Goal: Check status: Check status

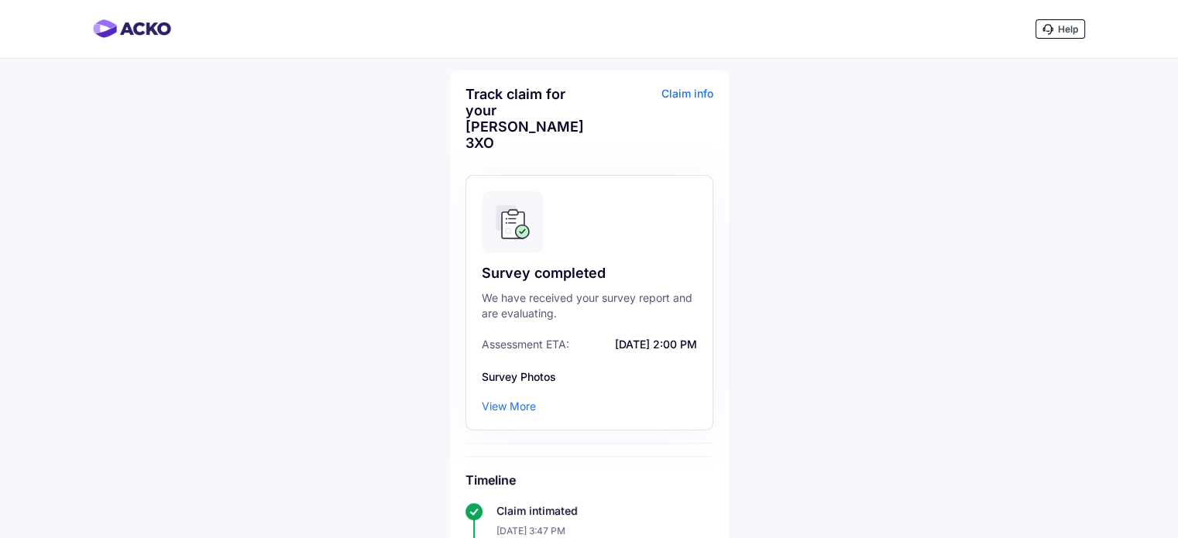
click at [521, 399] on div "View More" at bounding box center [509, 406] width 54 height 15
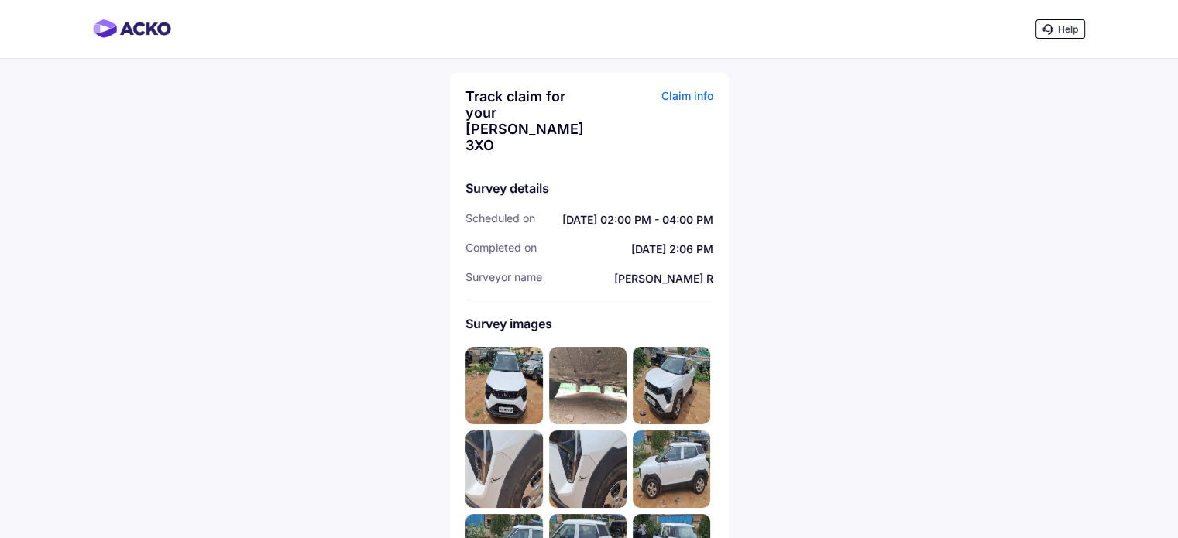
click at [507, 373] on img at bounding box center [504, 385] width 77 height 77
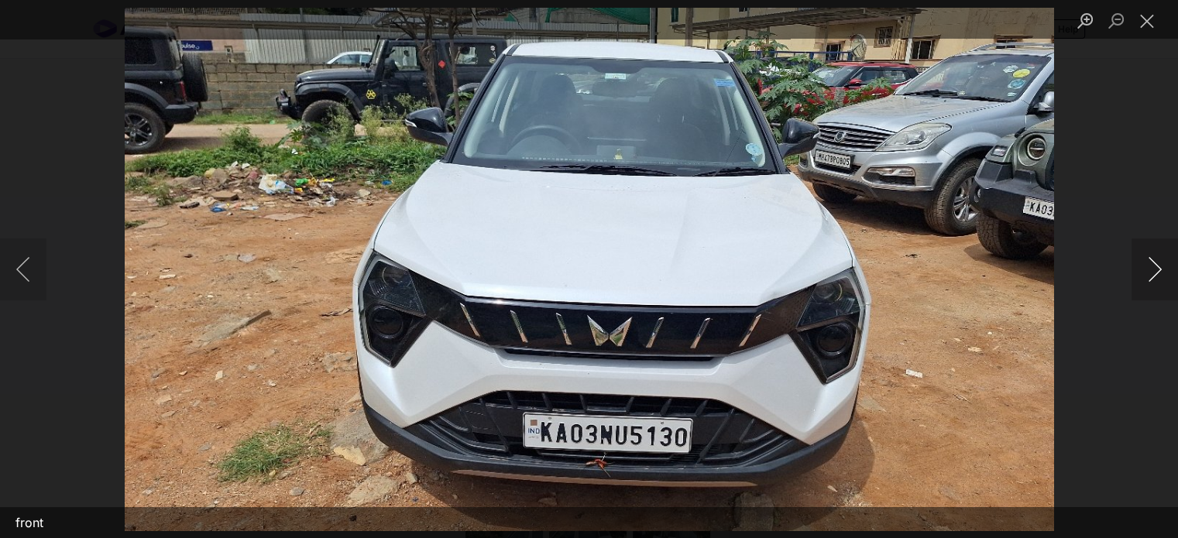
click at [1153, 272] on button "Next image" at bounding box center [1155, 270] width 46 height 62
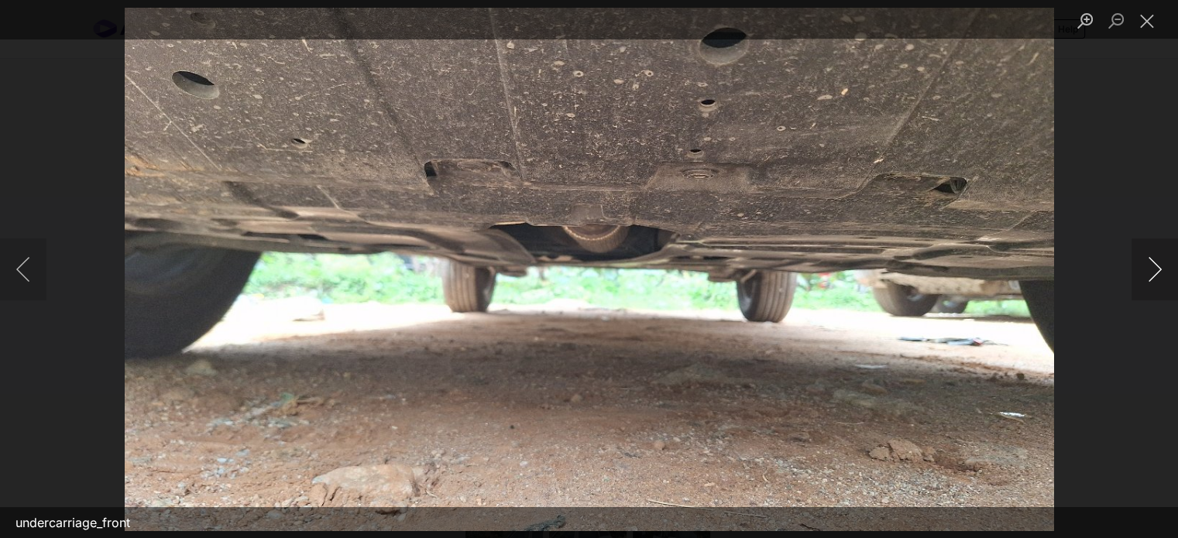
click at [1153, 272] on button "Next image" at bounding box center [1155, 270] width 46 height 62
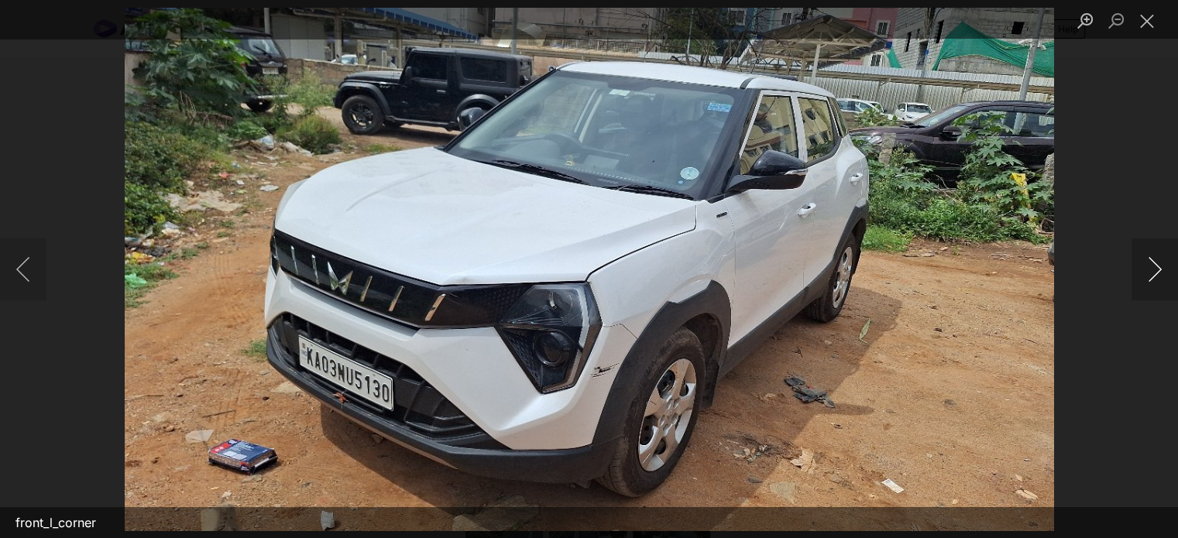
click at [1153, 272] on button "Next image" at bounding box center [1155, 270] width 46 height 62
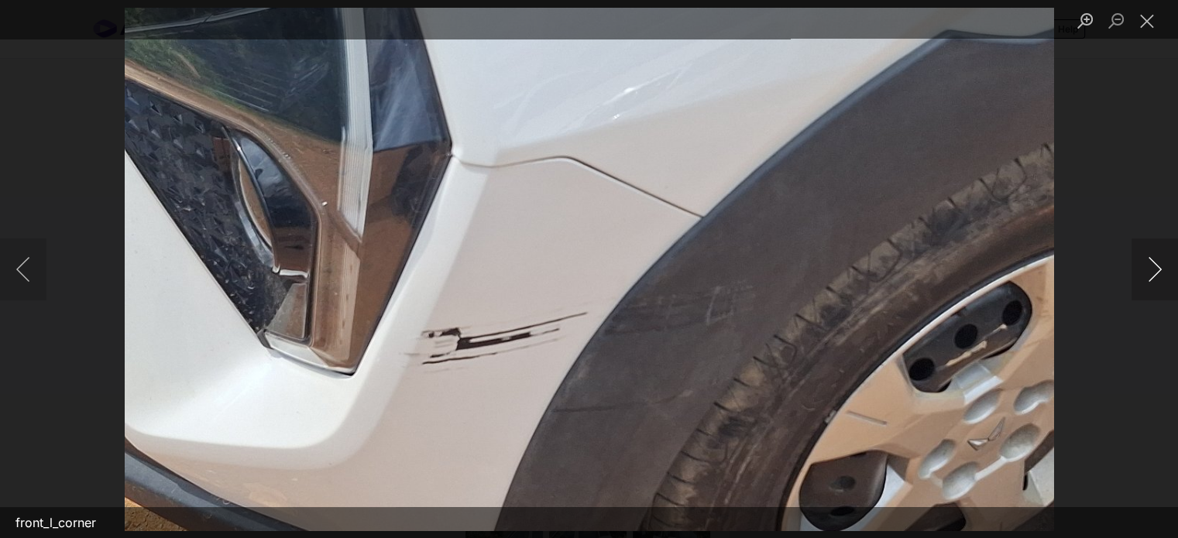
click at [1153, 272] on button "Next image" at bounding box center [1155, 270] width 46 height 62
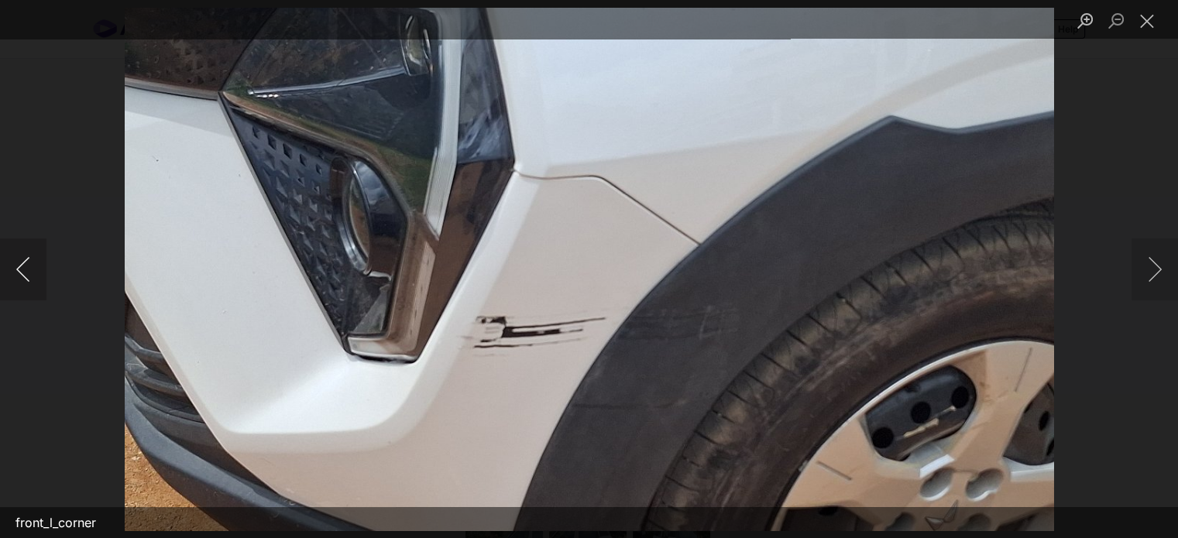
click at [12, 268] on button "Previous image" at bounding box center [23, 270] width 46 height 62
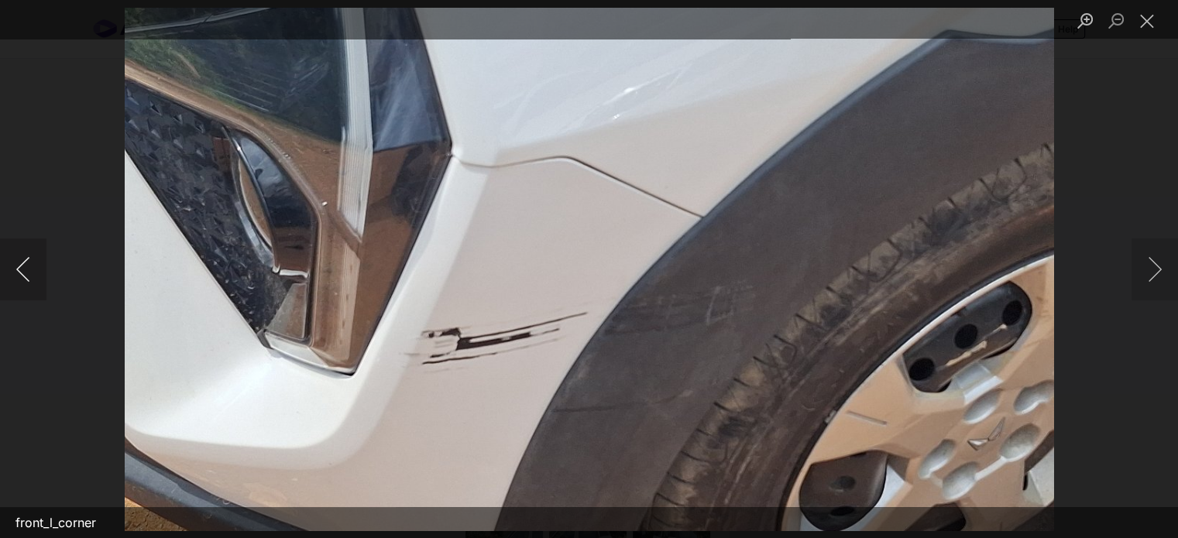
click at [12, 268] on button "Previous image" at bounding box center [23, 270] width 46 height 62
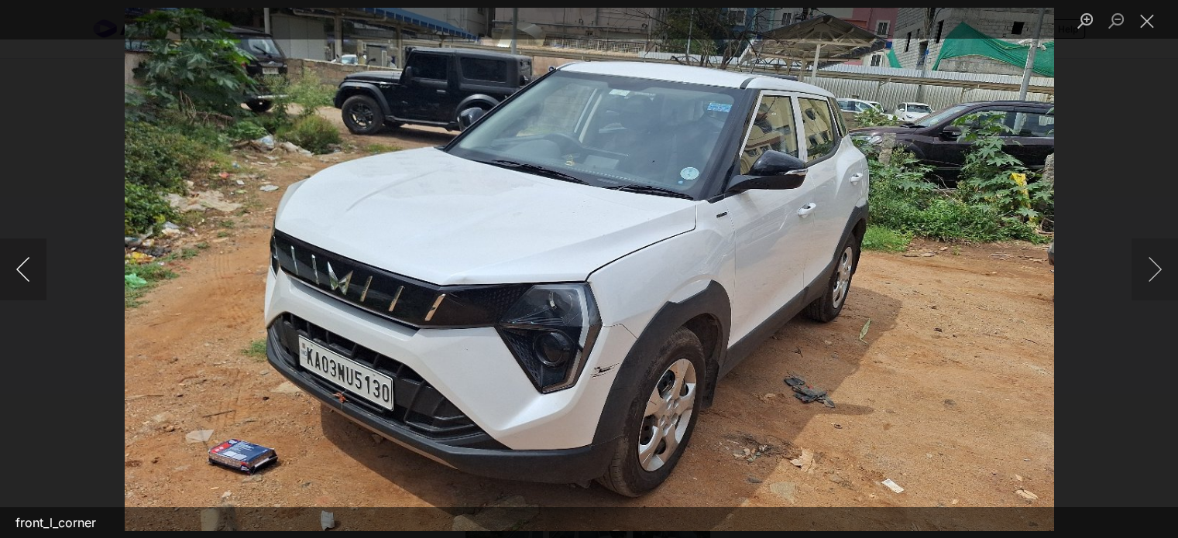
click at [25, 263] on button "Previous image" at bounding box center [23, 270] width 46 height 62
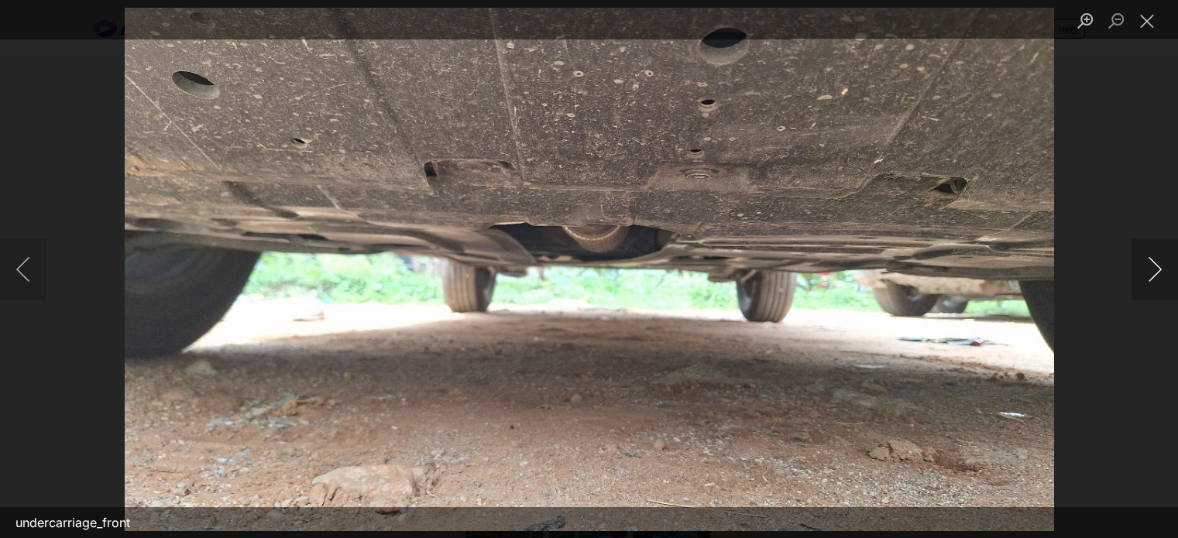
click at [1149, 269] on button "Next image" at bounding box center [1155, 270] width 46 height 62
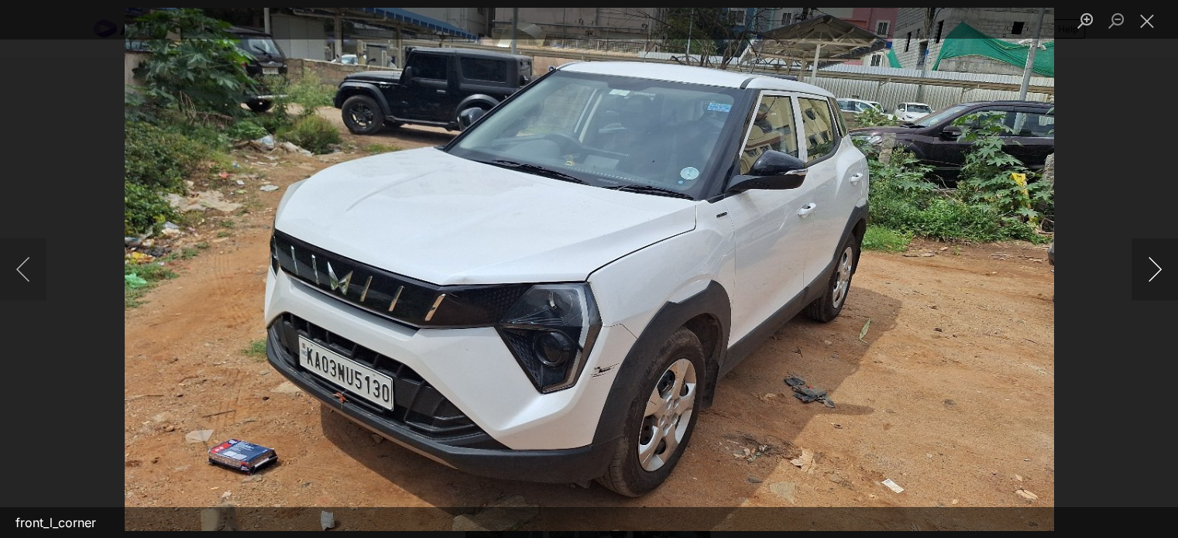
click at [1149, 269] on button "Next image" at bounding box center [1155, 270] width 46 height 62
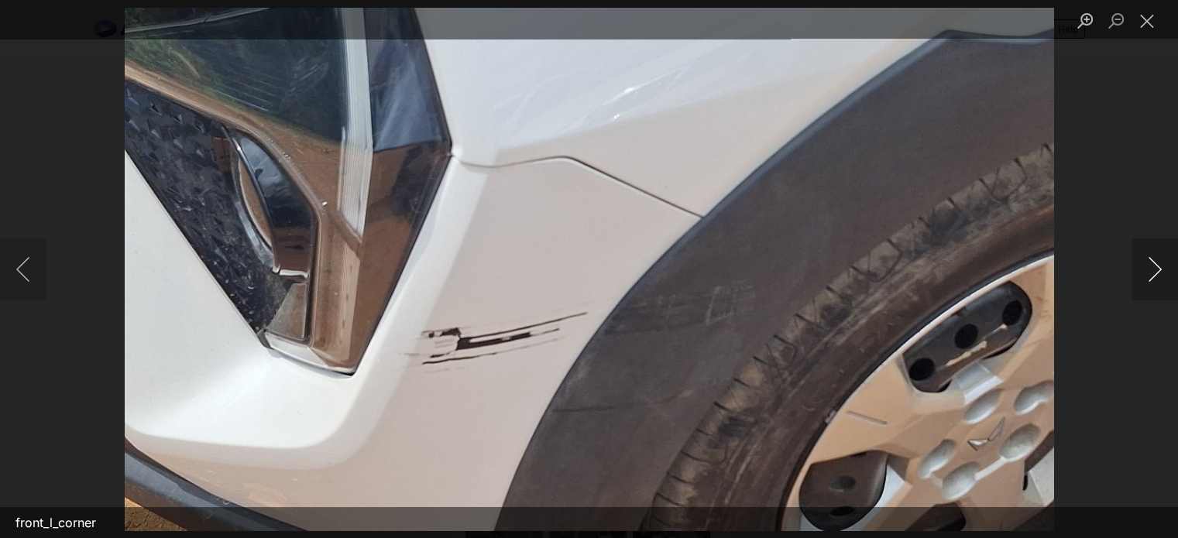
click at [1149, 269] on button "Next image" at bounding box center [1155, 270] width 46 height 62
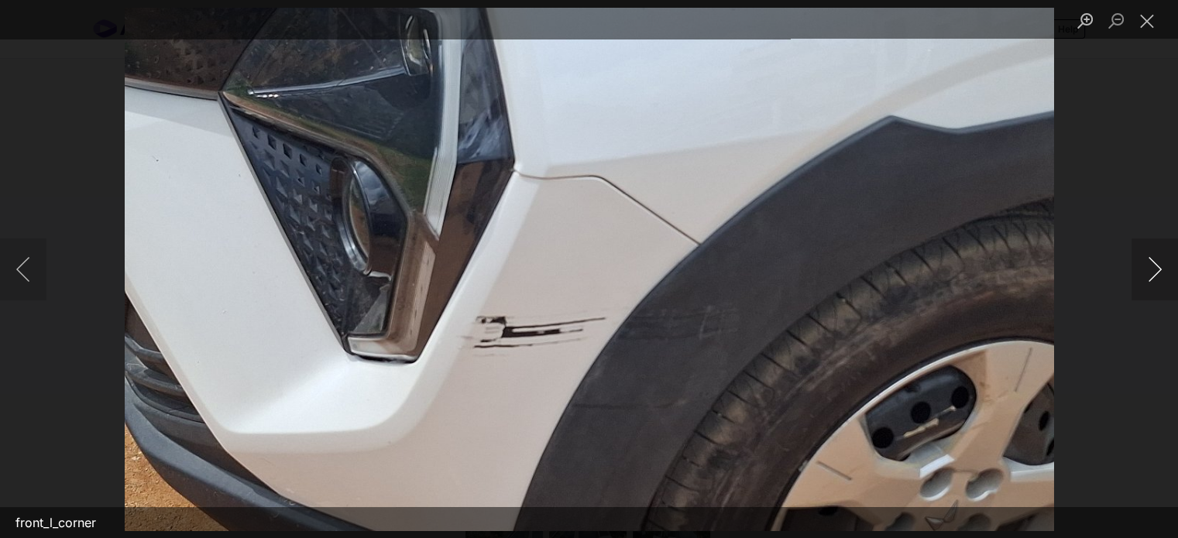
click at [1149, 269] on button "Next image" at bounding box center [1155, 270] width 46 height 62
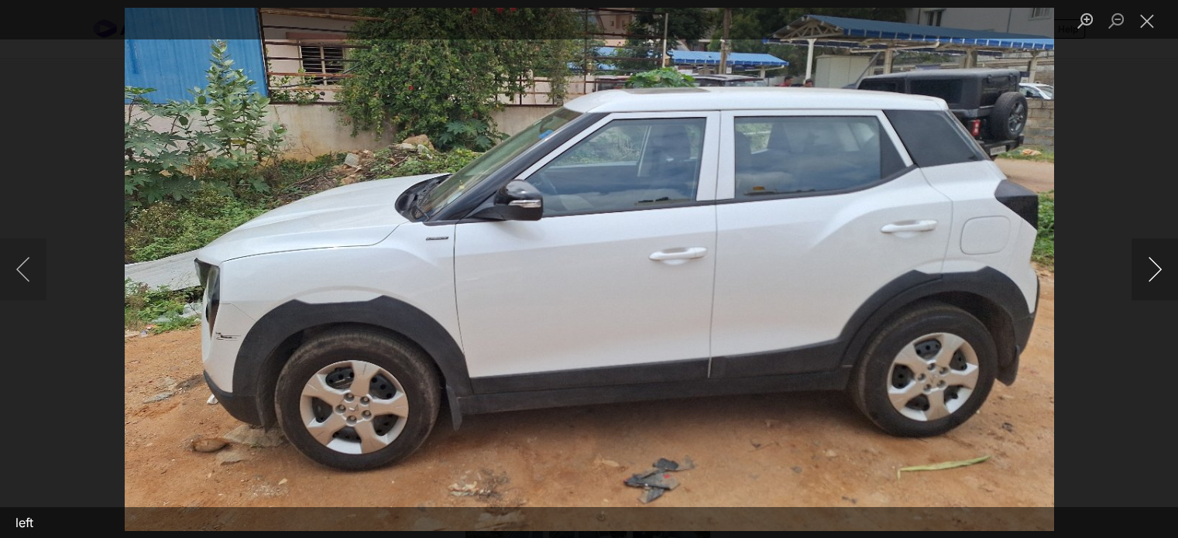
click at [1149, 269] on button "Next image" at bounding box center [1155, 270] width 46 height 62
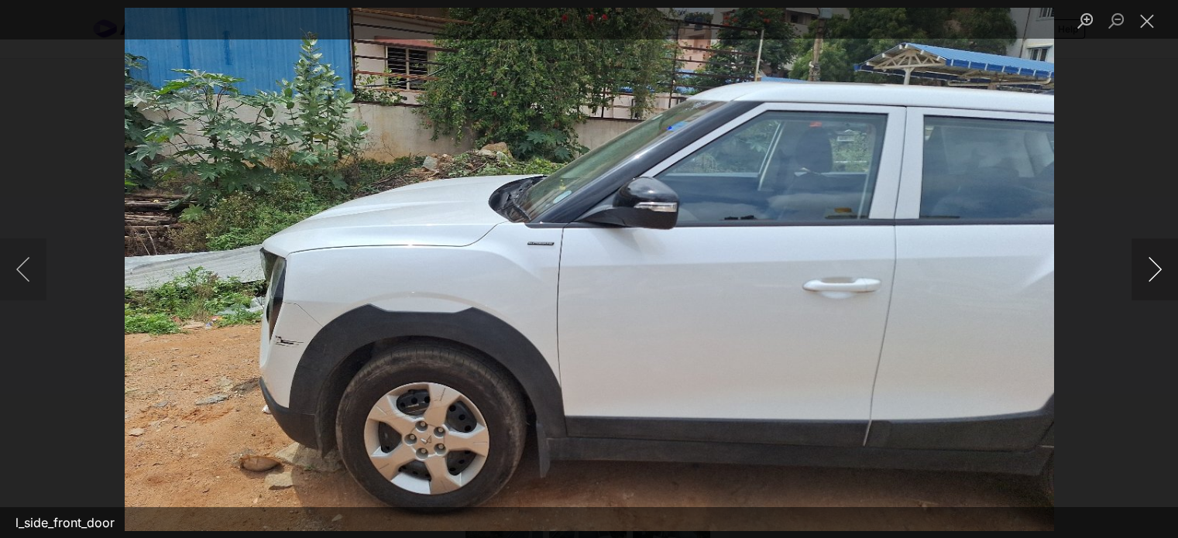
click at [1149, 269] on button "Next image" at bounding box center [1155, 270] width 46 height 62
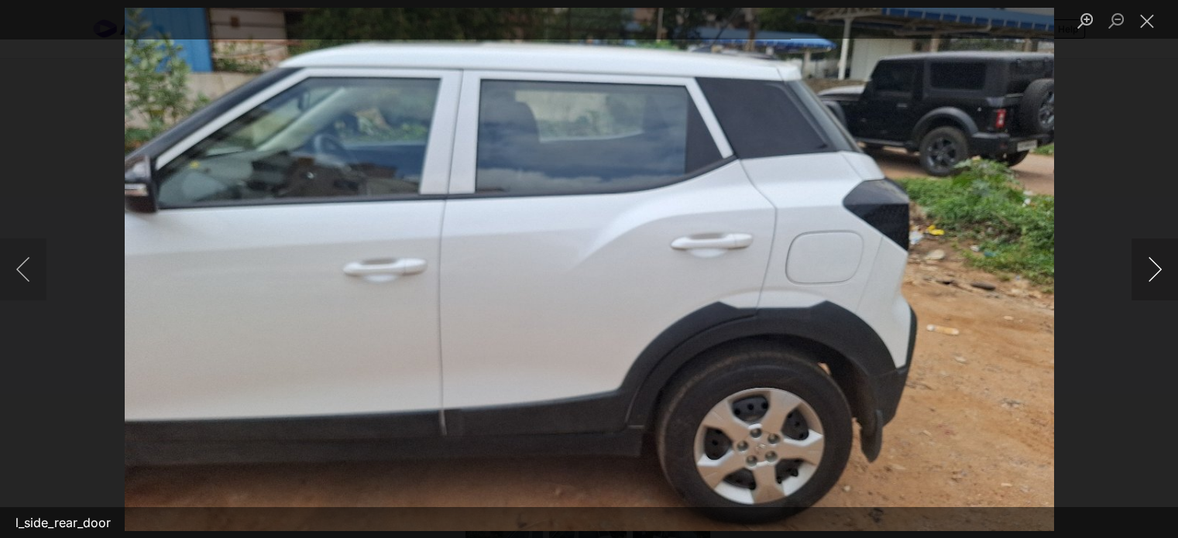
click at [1149, 269] on button "Next image" at bounding box center [1155, 270] width 46 height 62
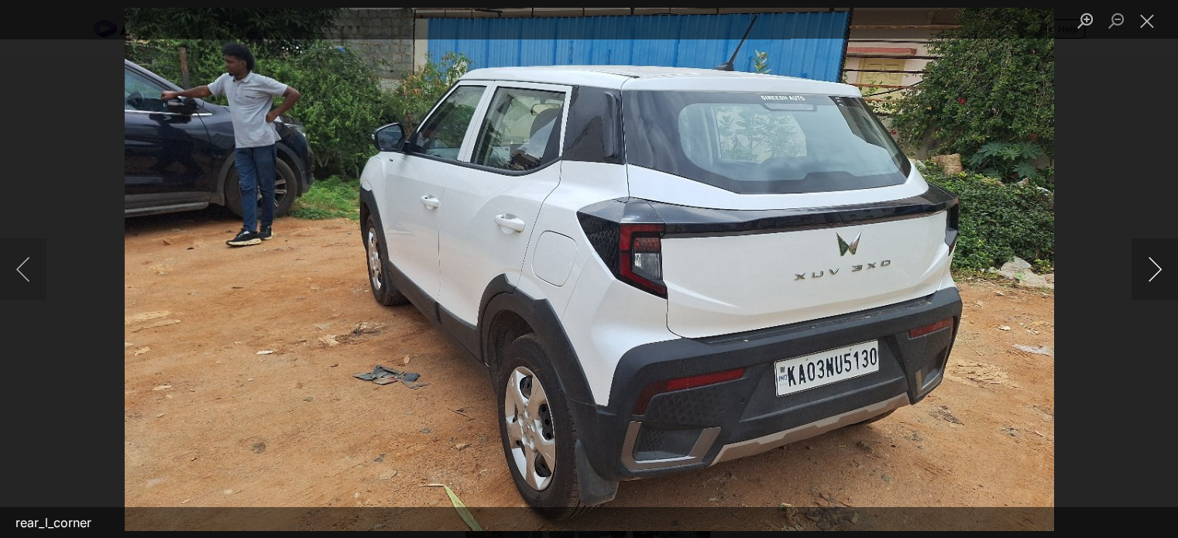
click at [1159, 263] on button "Next image" at bounding box center [1155, 270] width 46 height 62
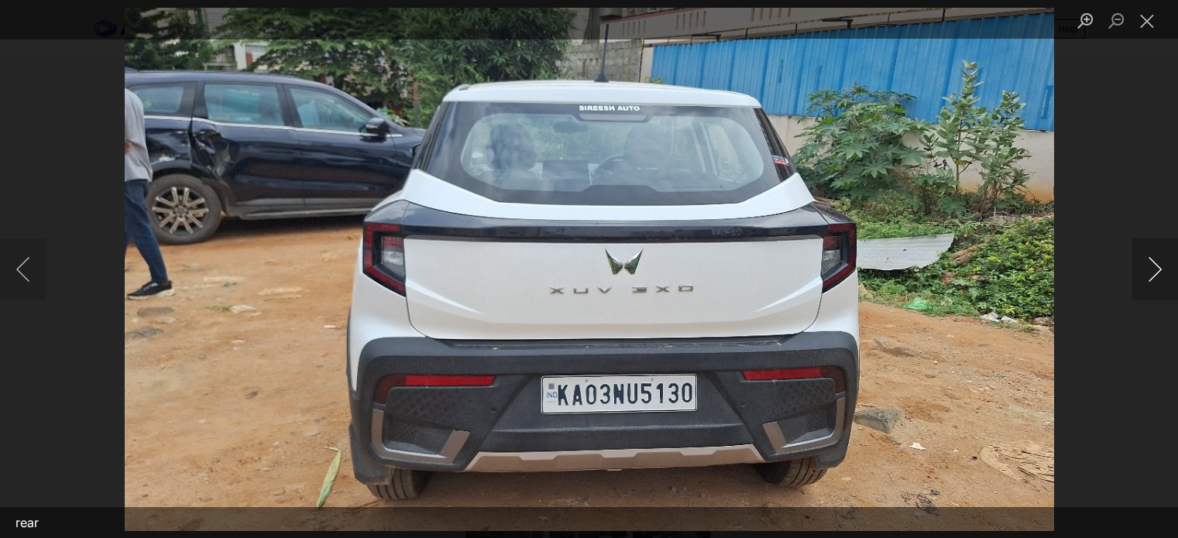
click at [1159, 263] on button "Next image" at bounding box center [1155, 270] width 46 height 62
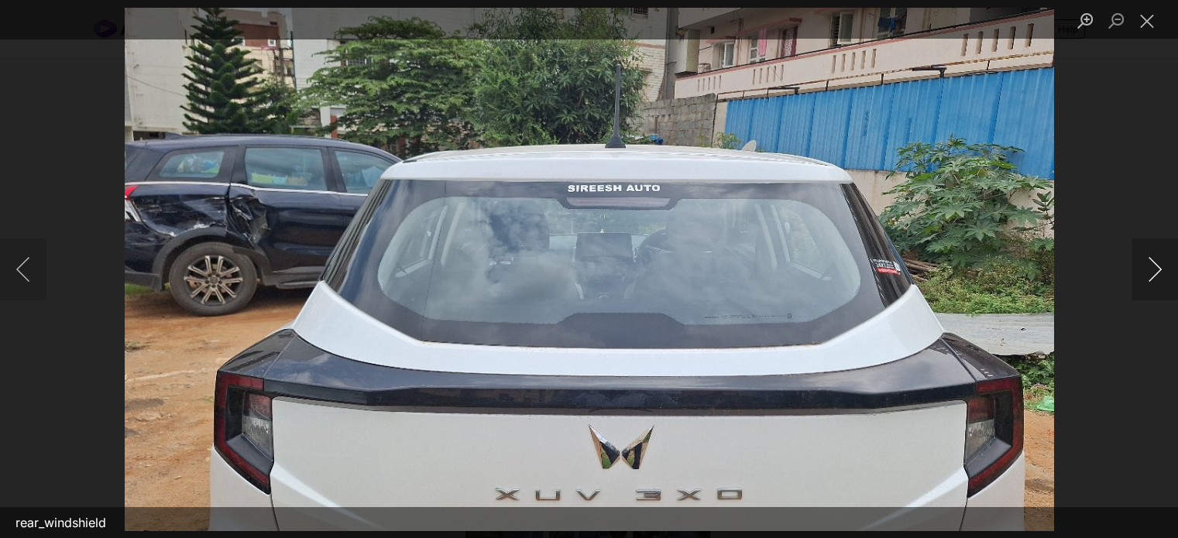
click at [1159, 263] on button "Next image" at bounding box center [1155, 270] width 46 height 62
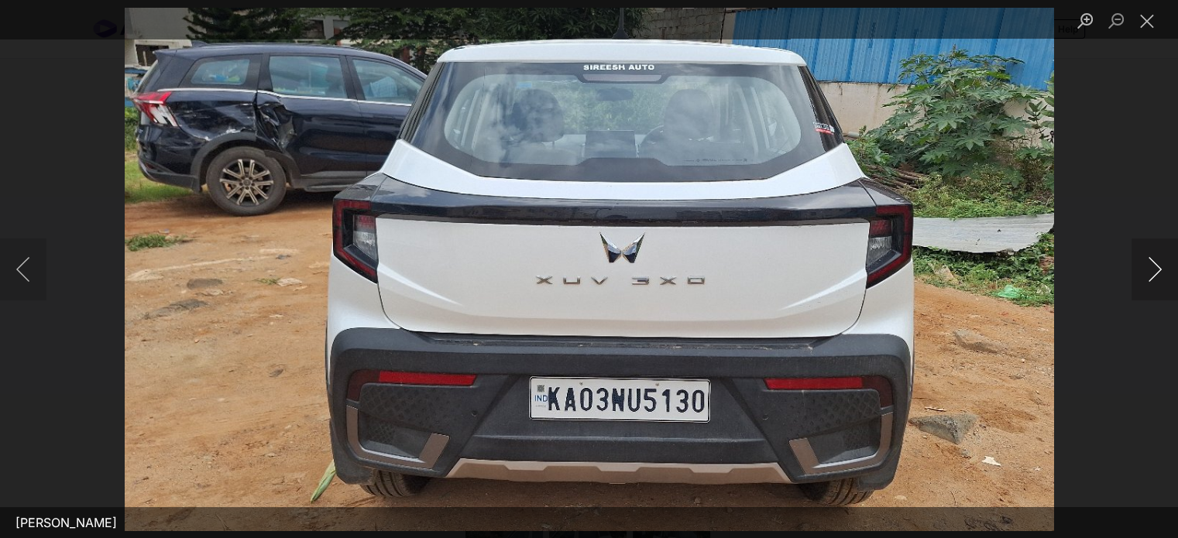
click at [1159, 263] on button "Next image" at bounding box center [1155, 270] width 46 height 62
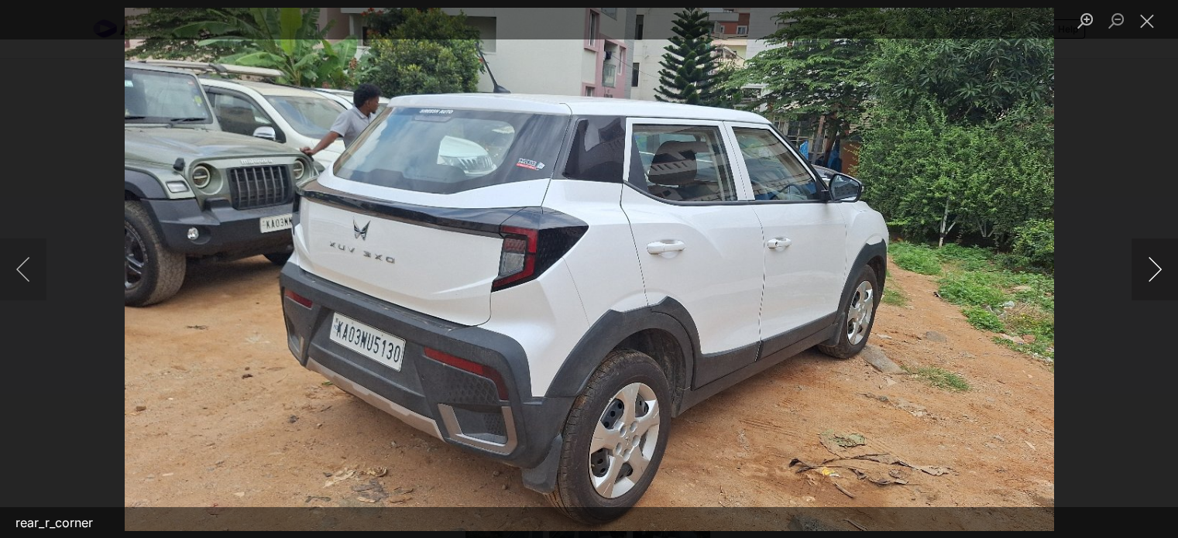
click at [1143, 262] on button "Next image" at bounding box center [1155, 270] width 46 height 62
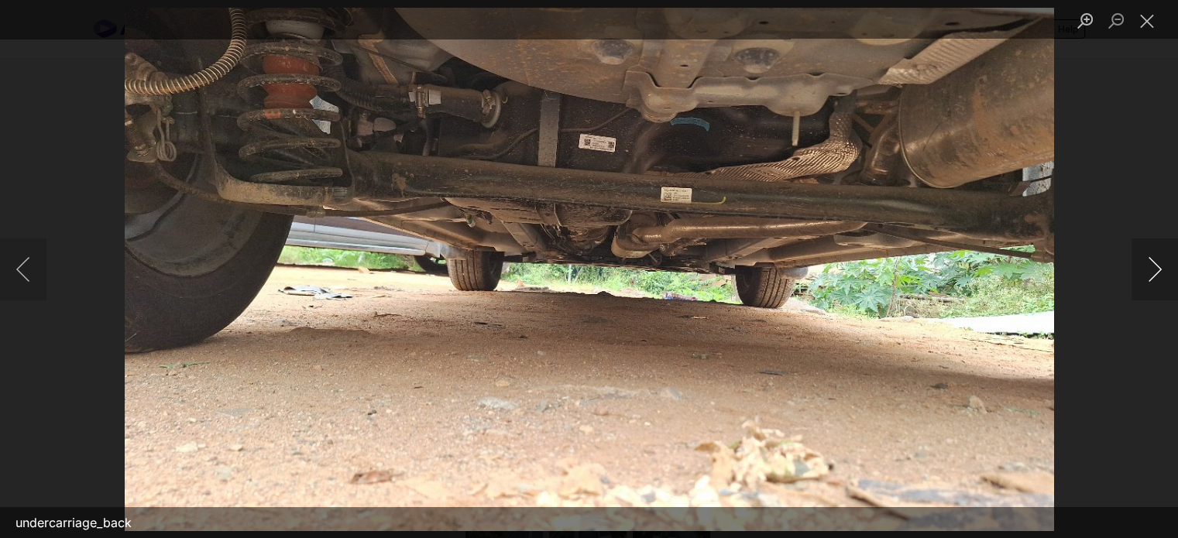
click at [1143, 262] on button "Next image" at bounding box center [1155, 270] width 46 height 62
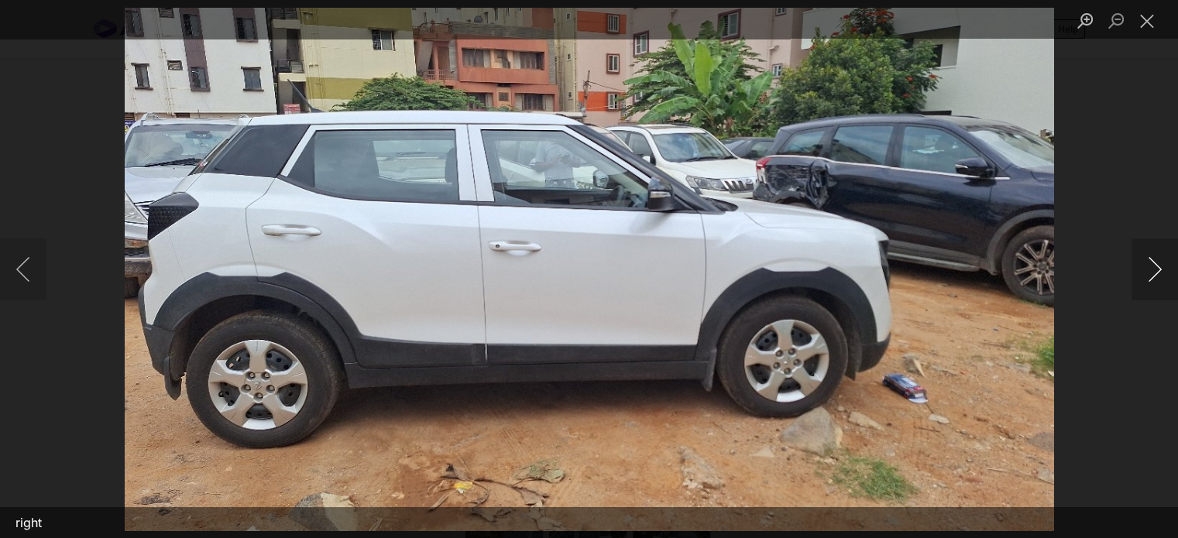
click at [1143, 262] on button "Next image" at bounding box center [1155, 270] width 46 height 62
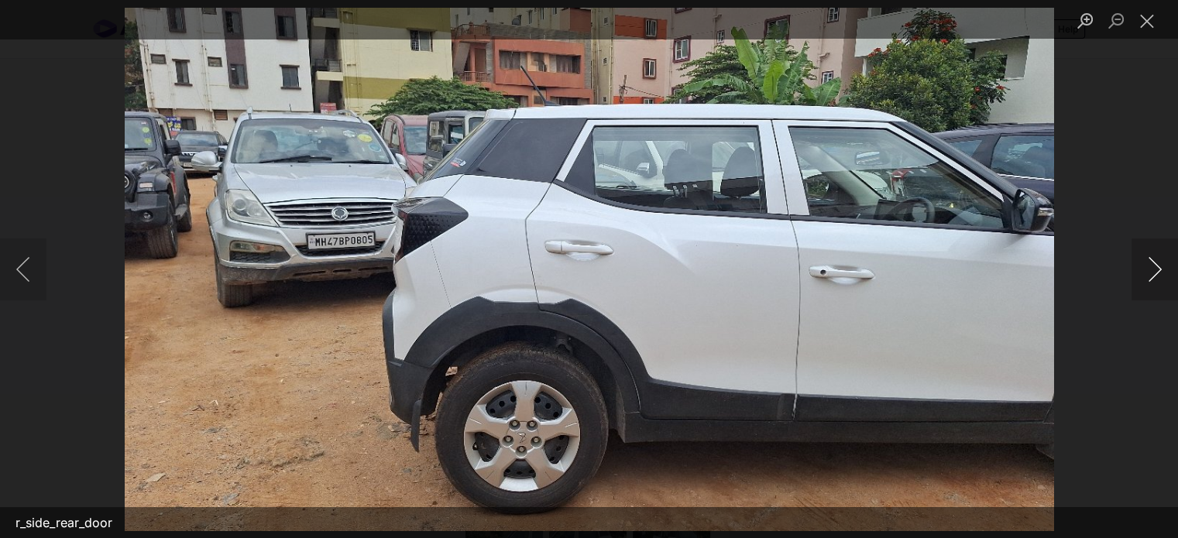
click at [1143, 262] on button "Next image" at bounding box center [1155, 270] width 46 height 62
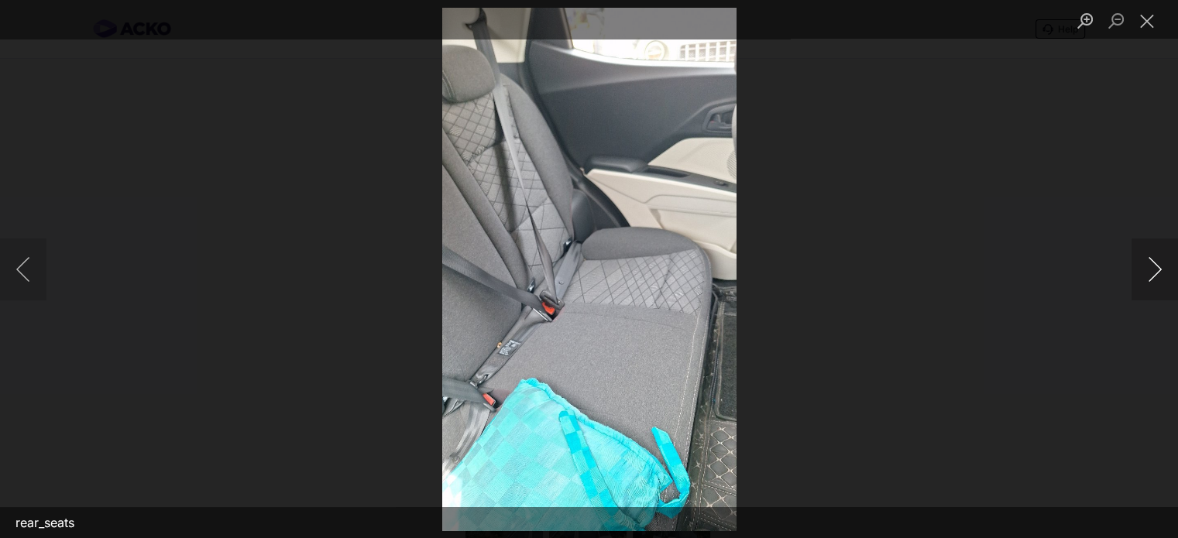
click at [1143, 262] on button "Next image" at bounding box center [1155, 270] width 46 height 62
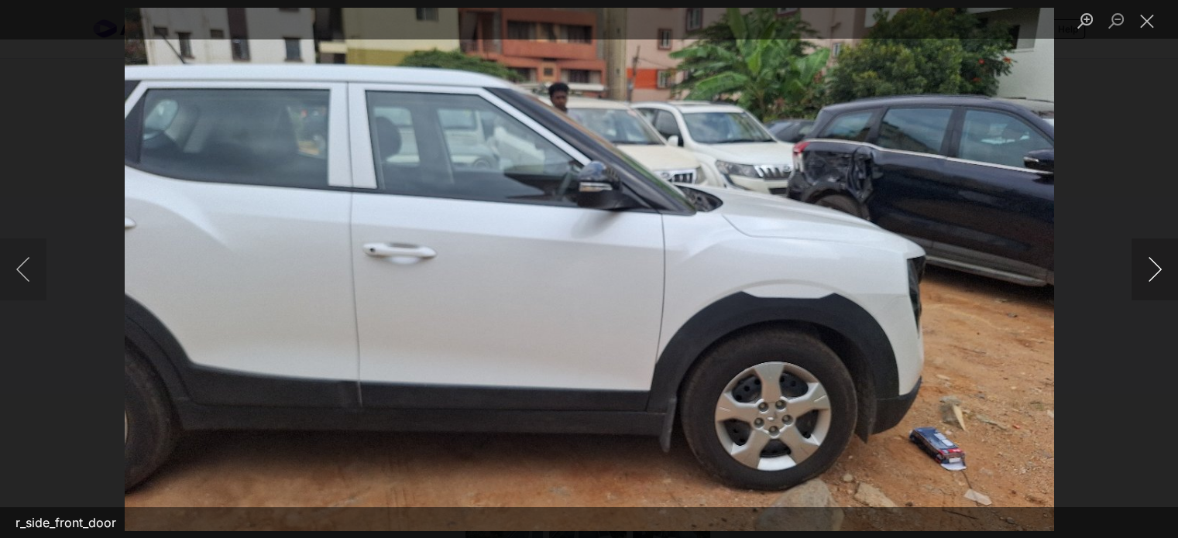
click at [1143, 262] on button "Next image" at bounding box center [1155, 270] width 46 height 62
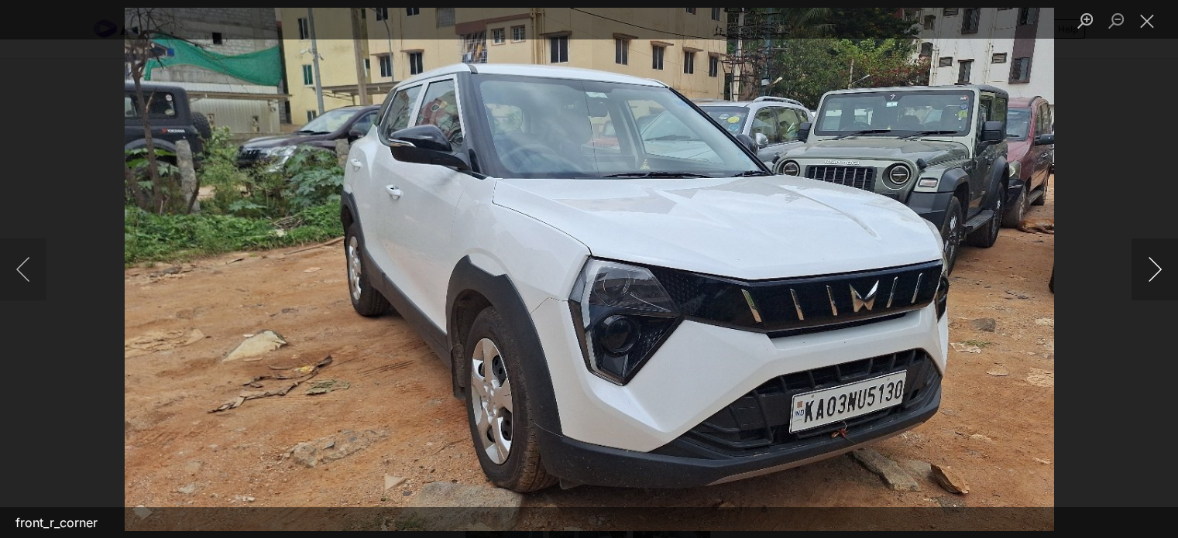
click at [1143, 262] on button "Next image" at bounding box center [1155, 270] width 46 height 62
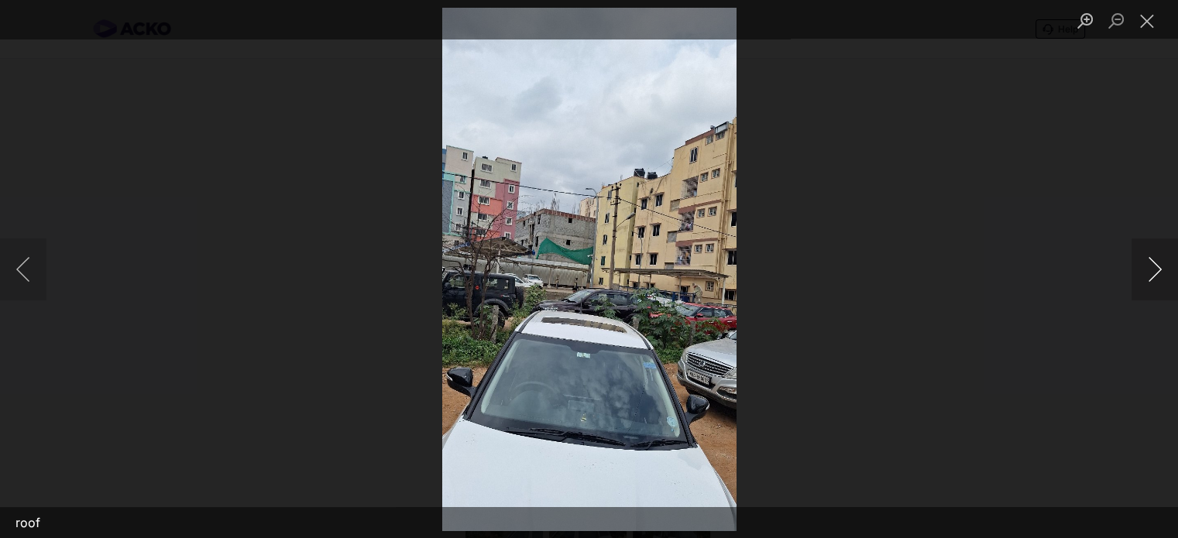
click at [1143, 262] on button "Next image" at bounding box center [1155, 270] width 46 height 62
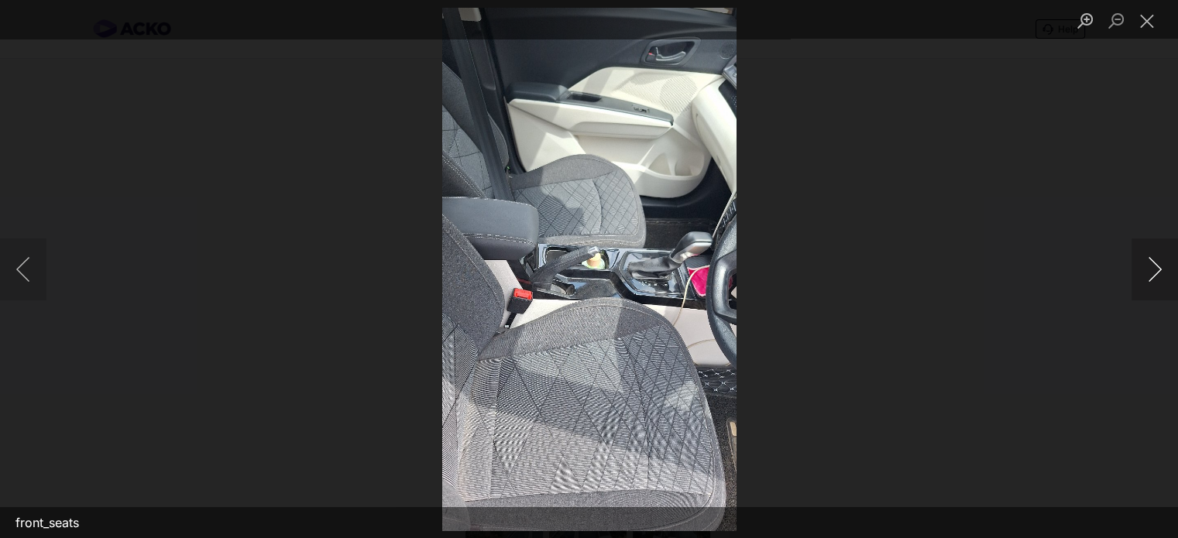
click at [1143, 262] on button "Next image" at bounding box center [1155, 270] width 46 height 62
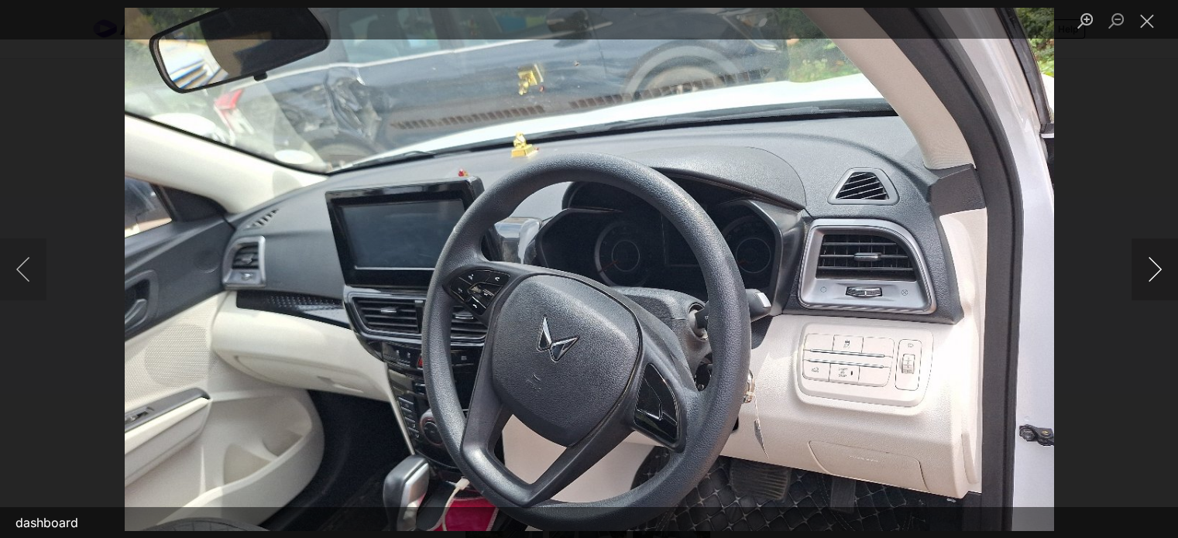
click at [1143, 262] on button "Next image" at bounding box center [1155, 270] width 46 height 62
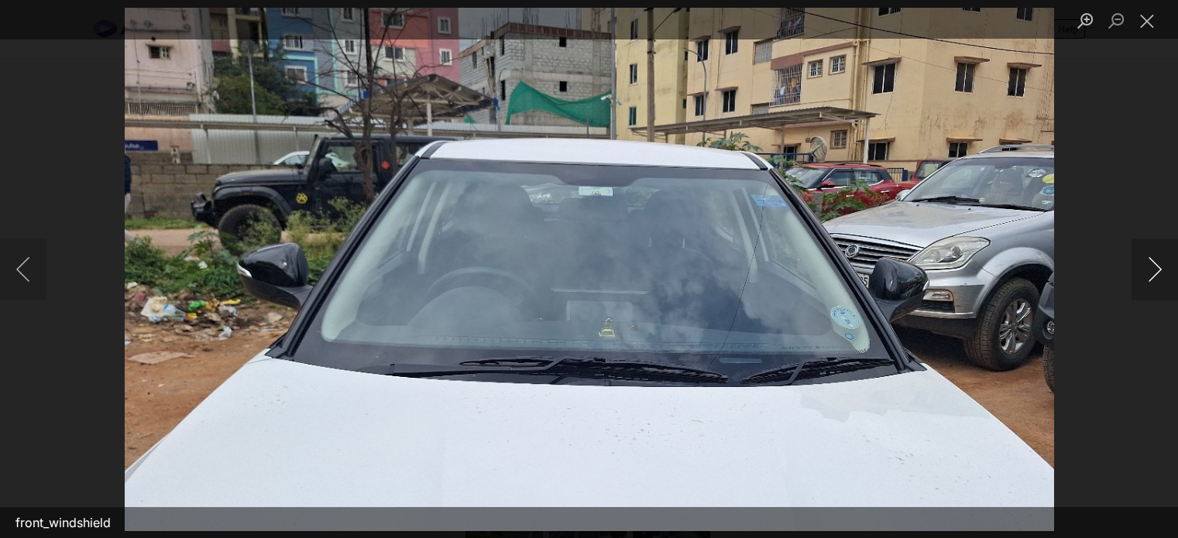
click at [1146, 264] on button "Next image" at bounding box center [1155, 270] width 46 height 62
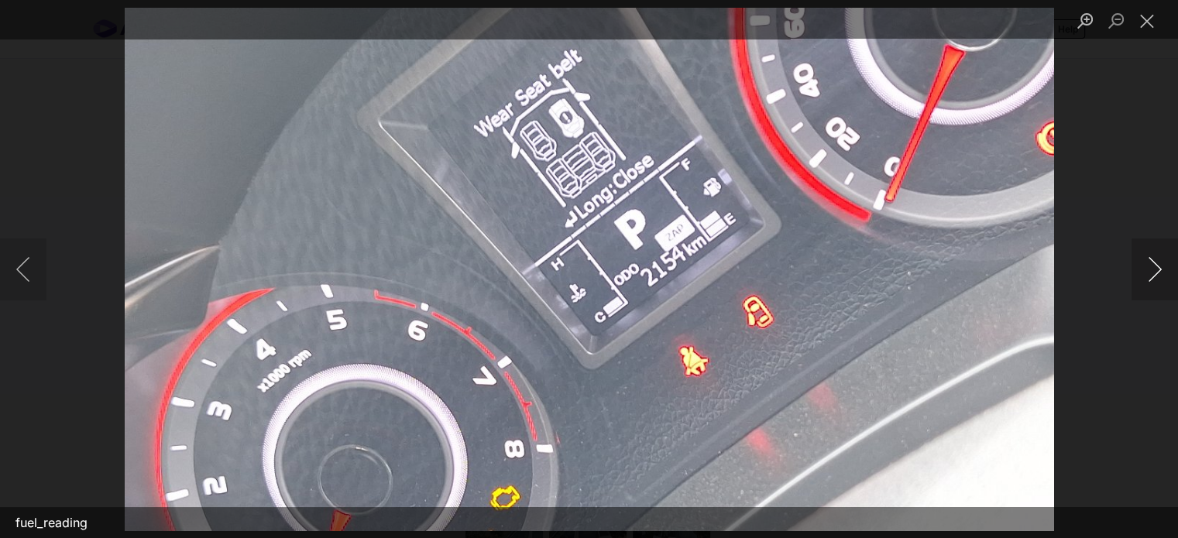
click at [1146, 257] on button "Next image" at bounding box center [1155, 270] width 46 height 62
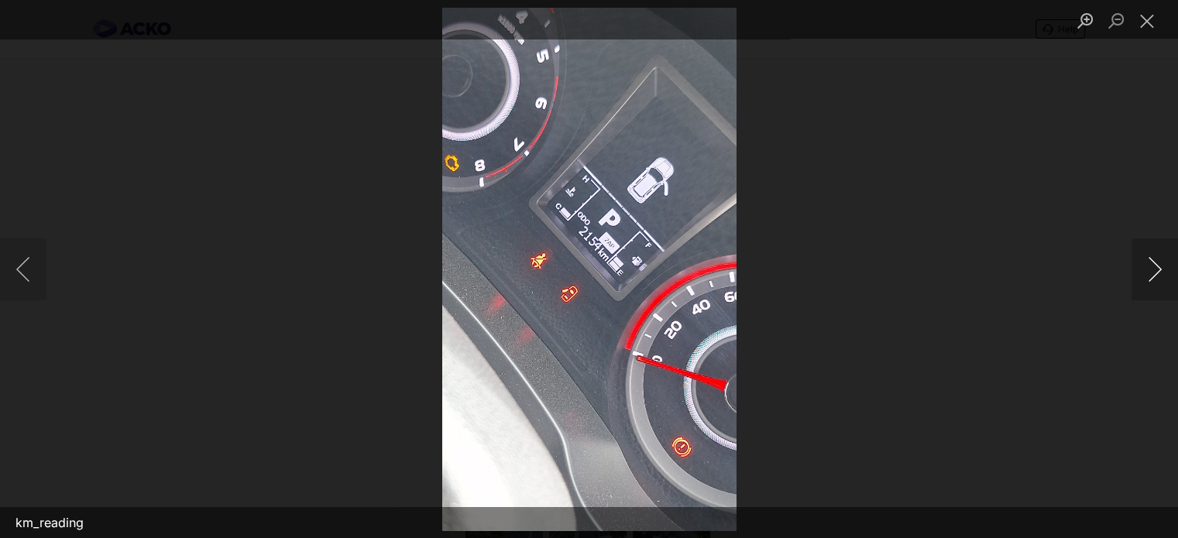
click at [1146, 273] on button "Next image" at bounding box center [1155, 270] width 46 height 62
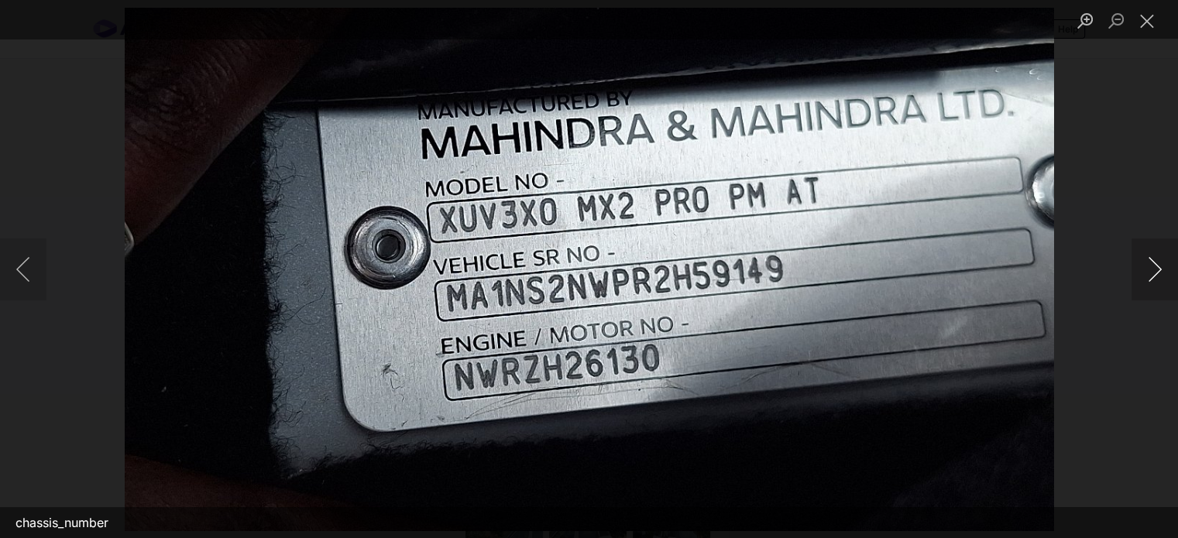
click at [1159, 273] on button "Next image" at bounding box center [1155, 270] width 46 height 62
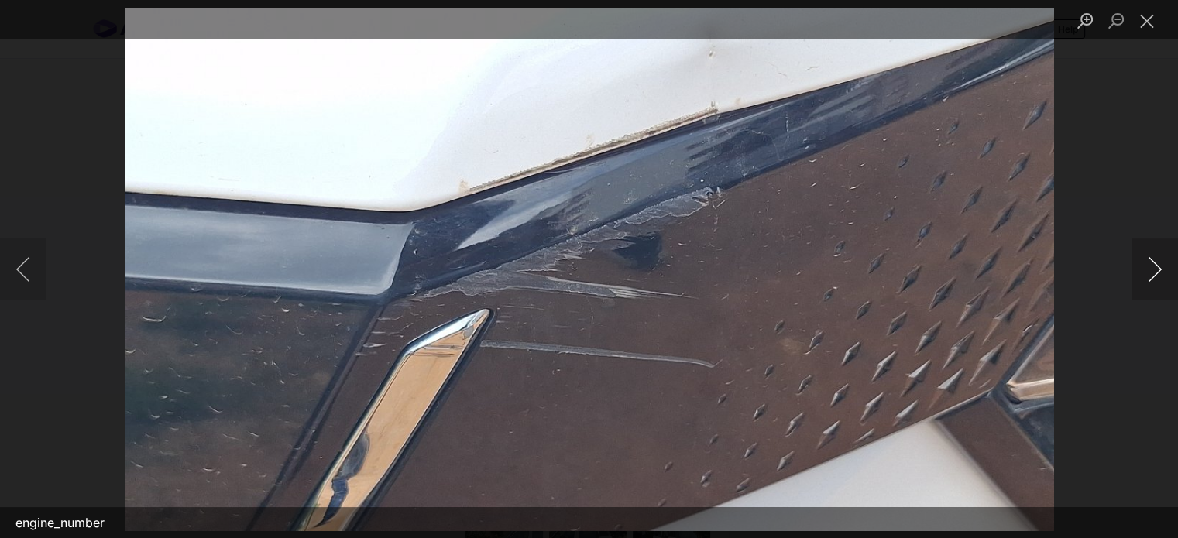
click at [1164, 289] on button "Next image" at bounding box center [1155, 270] width 46 height 62
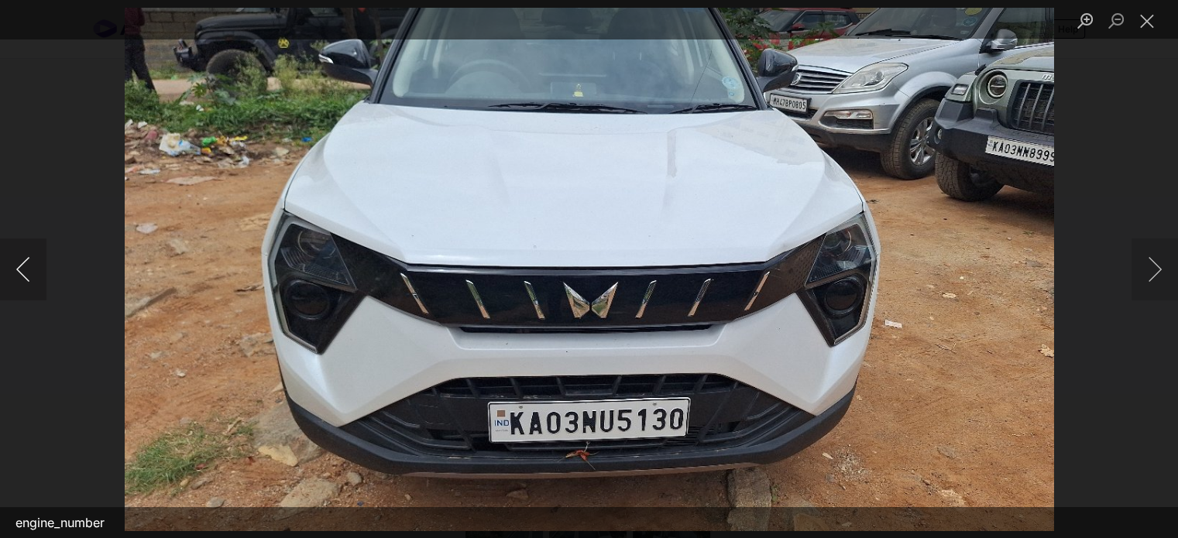
click at [29, 272] on button "Previous image" at bounding box center [23, 270] width 46 height 62
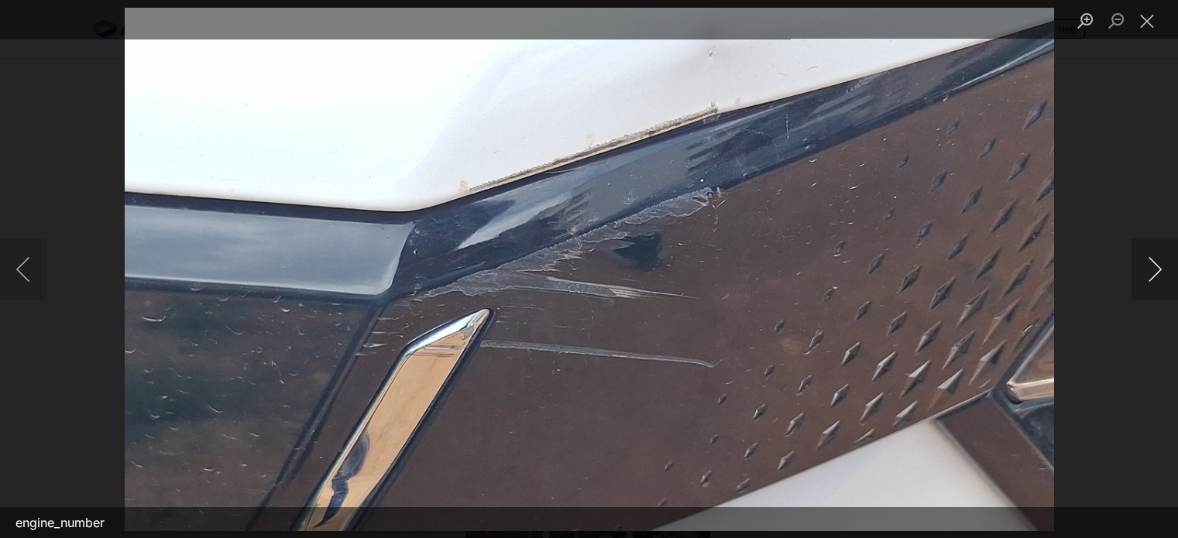
click at [1157, 277] on button "Next image" at bounding box center [1155, 270] width 46 height 62
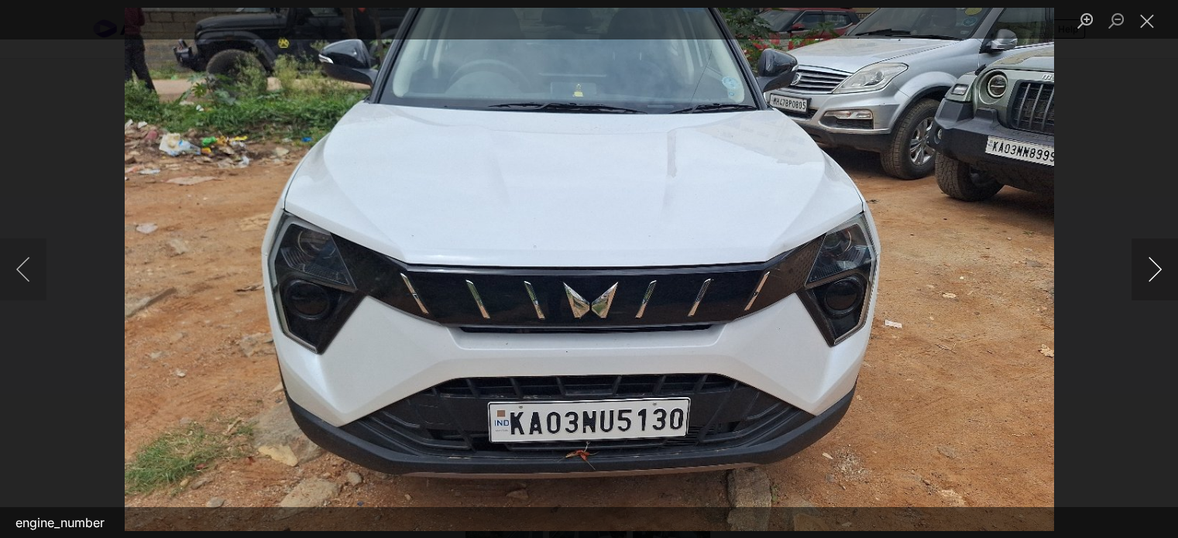
click at [1165, 270] on button "Next image" at bounding box center [1155, 270] width 46 height 62
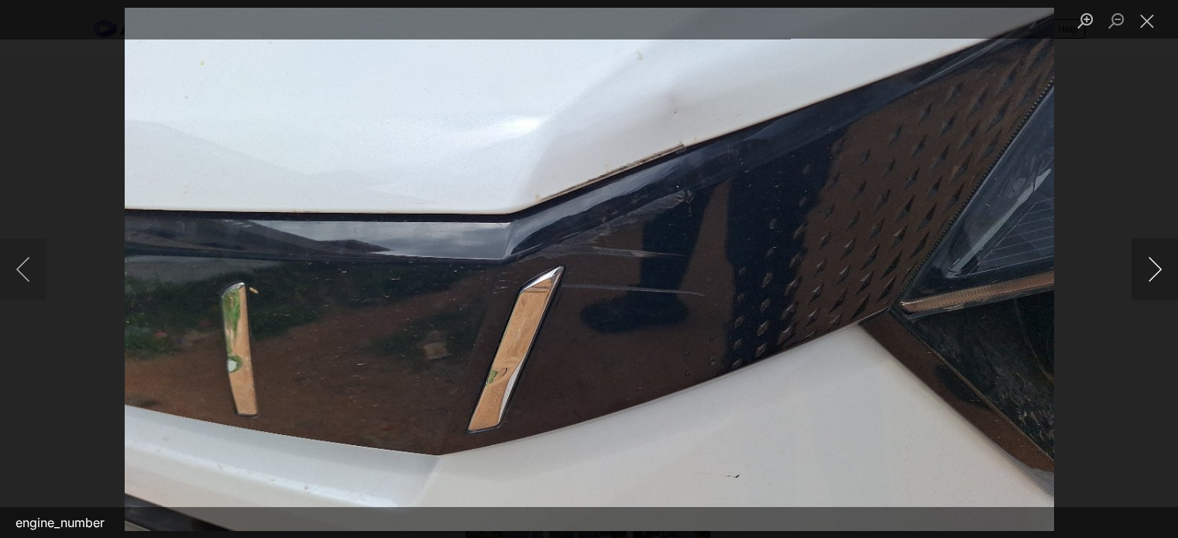
click at [1152, 269] on button "Next image" at bounding box center [1155, 270] width 46 height 62
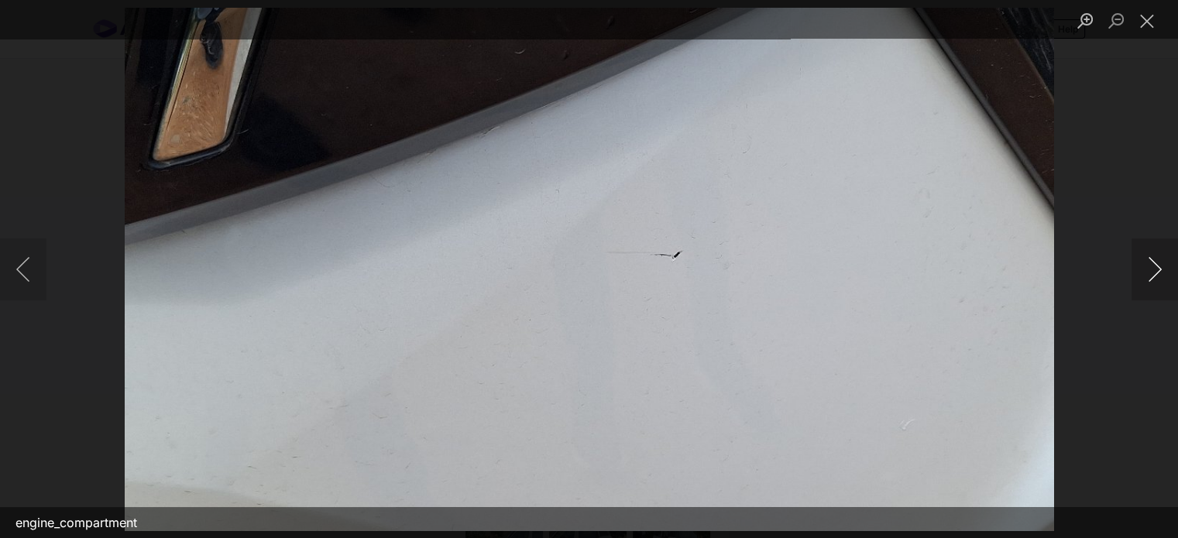
click at [1140, 273] on button "Next image" at bounding box center [1155, 270] width 46 height 62
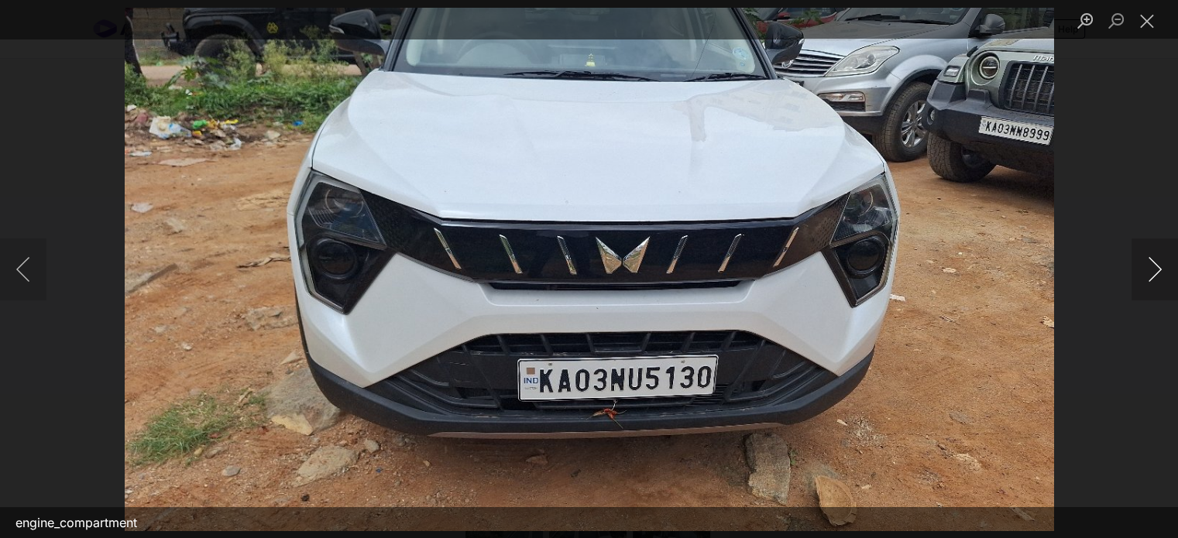
click at [1149, 273] on button "Next image" at bounding box center [1155, 270] width 46 height 62
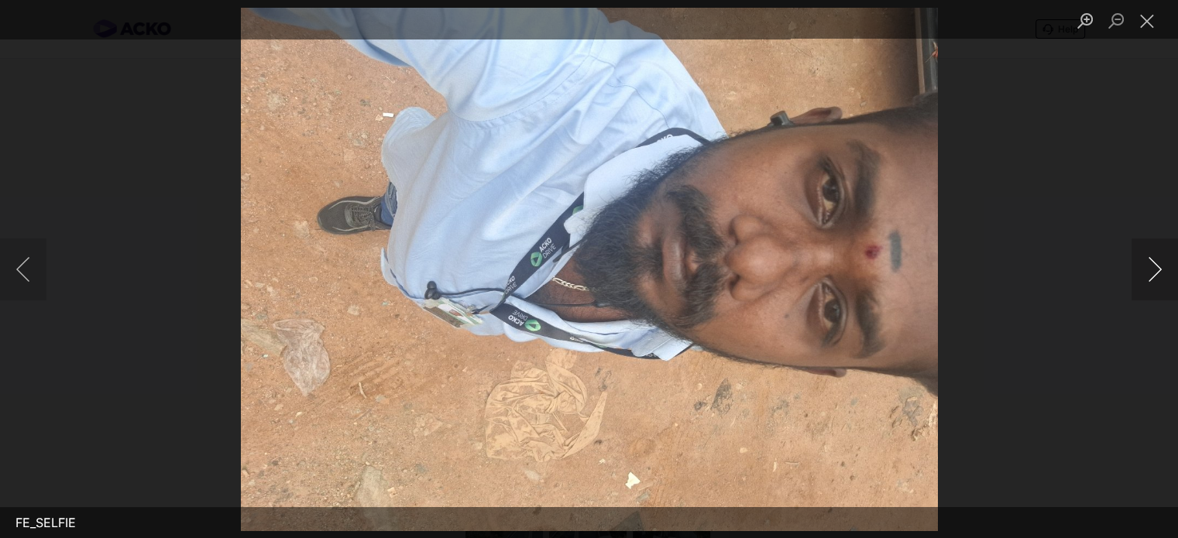
click at [1163, 270] on button "Next image" at bounding box center [1155, 270] width 46 height 62
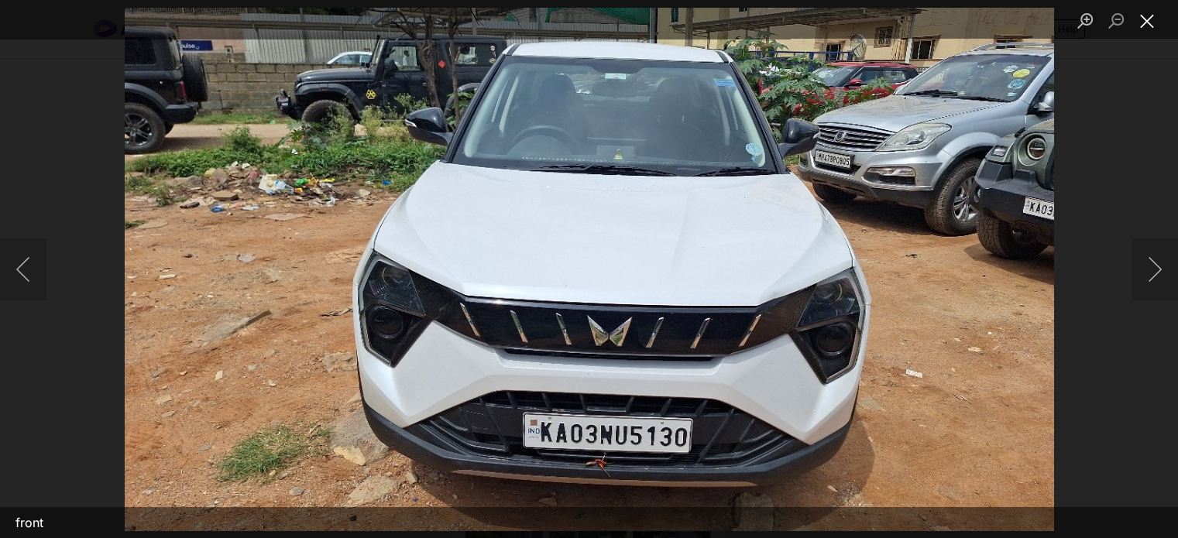
click at [1157, 19] on button "Close lightbox" at bounding box center [1147, 20] width 31 height 27
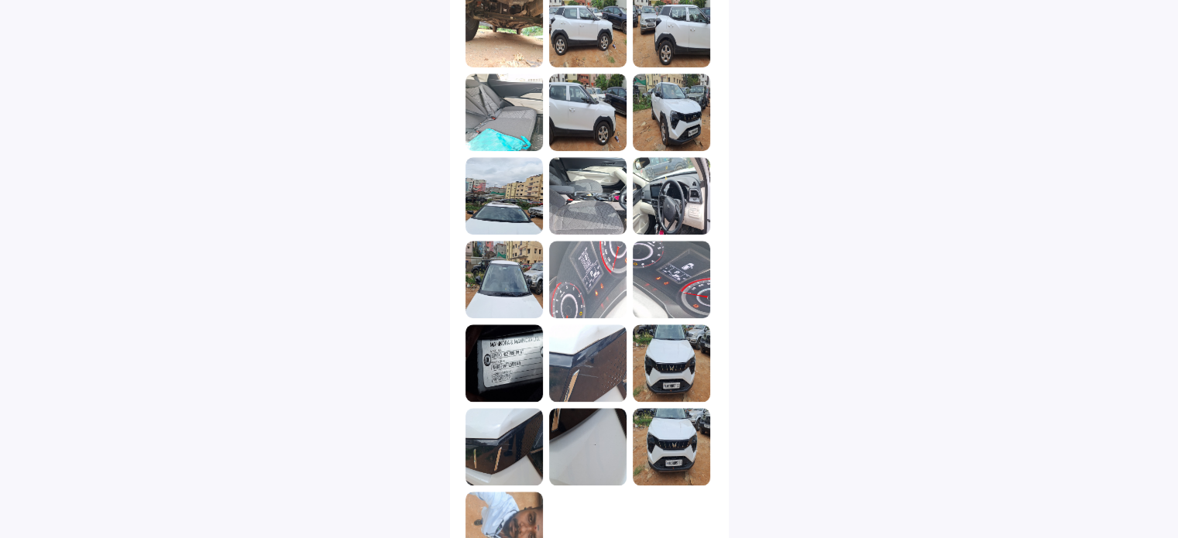
scroll to position [1642, 0]
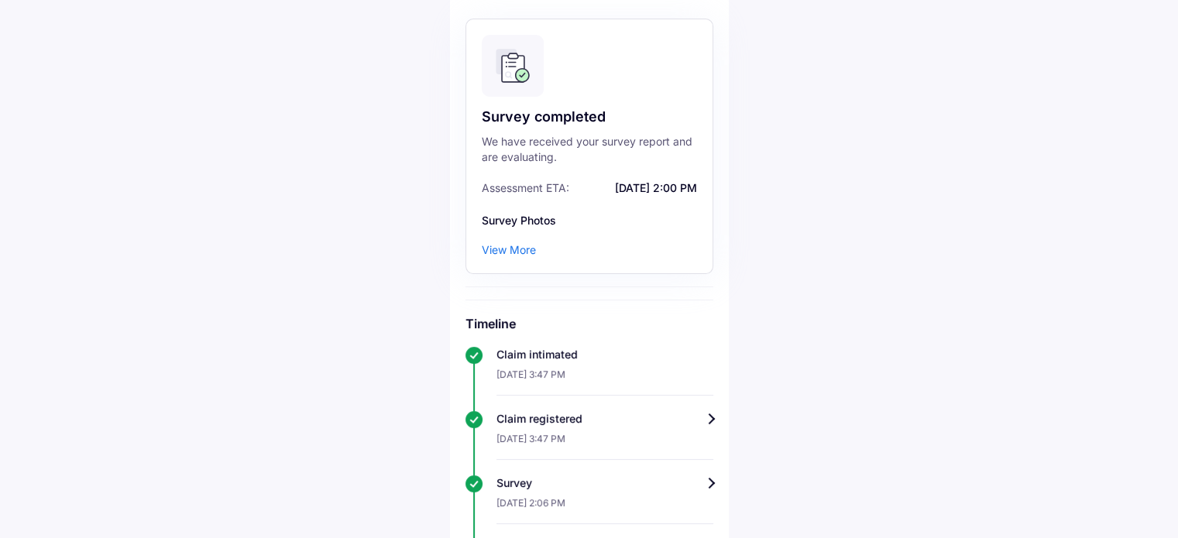
scroll to position [151, 0]
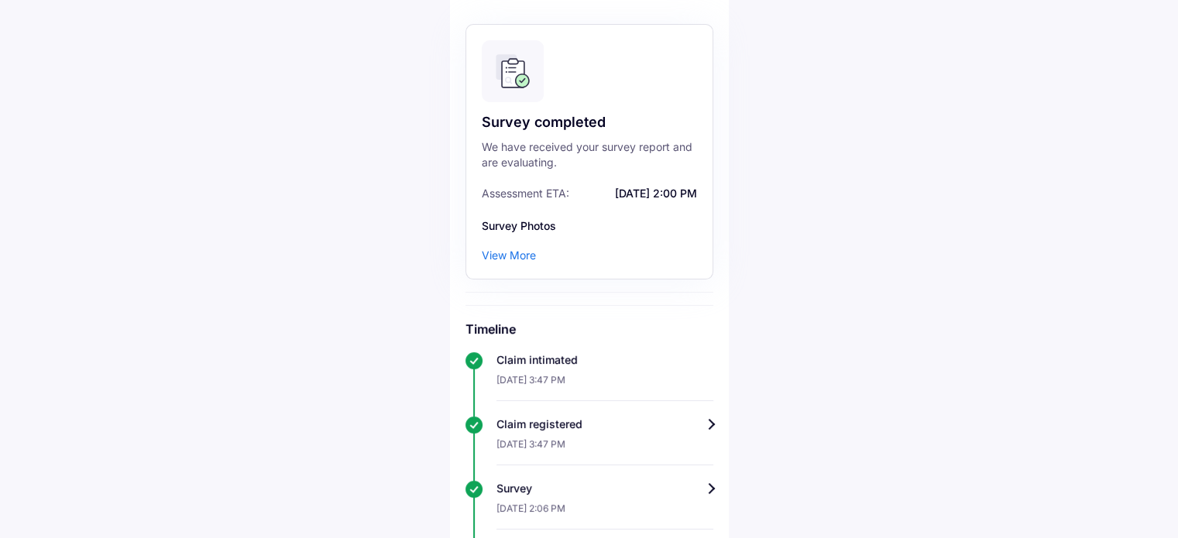
click at [493, 248] on div "View More" at bounding box center [509, 255] width 54 height 15
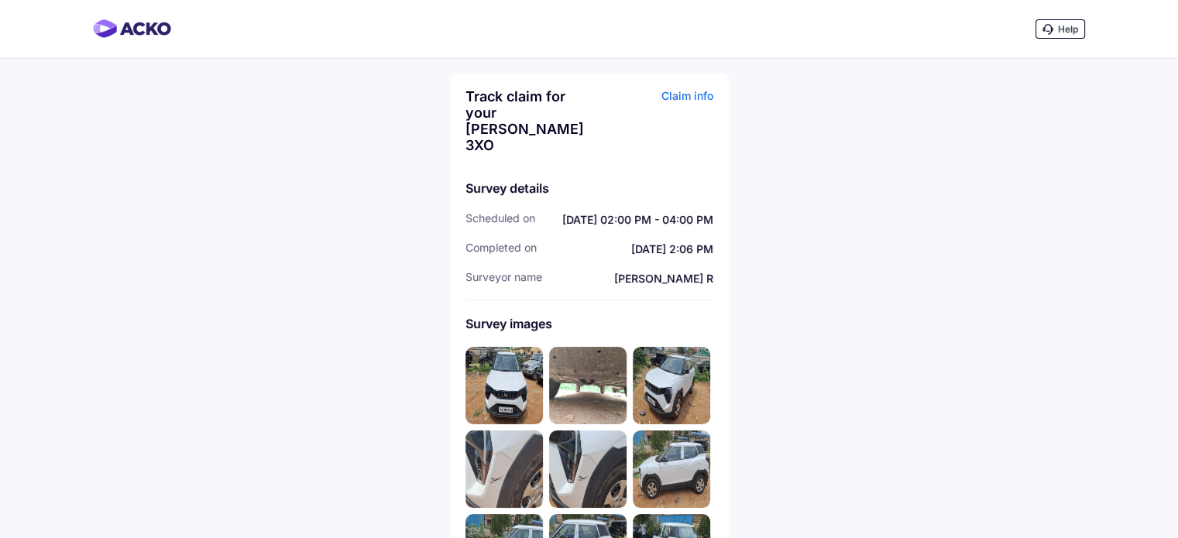
click at [502, 366] on img at bounding box center [504, 385] width 77 height 77
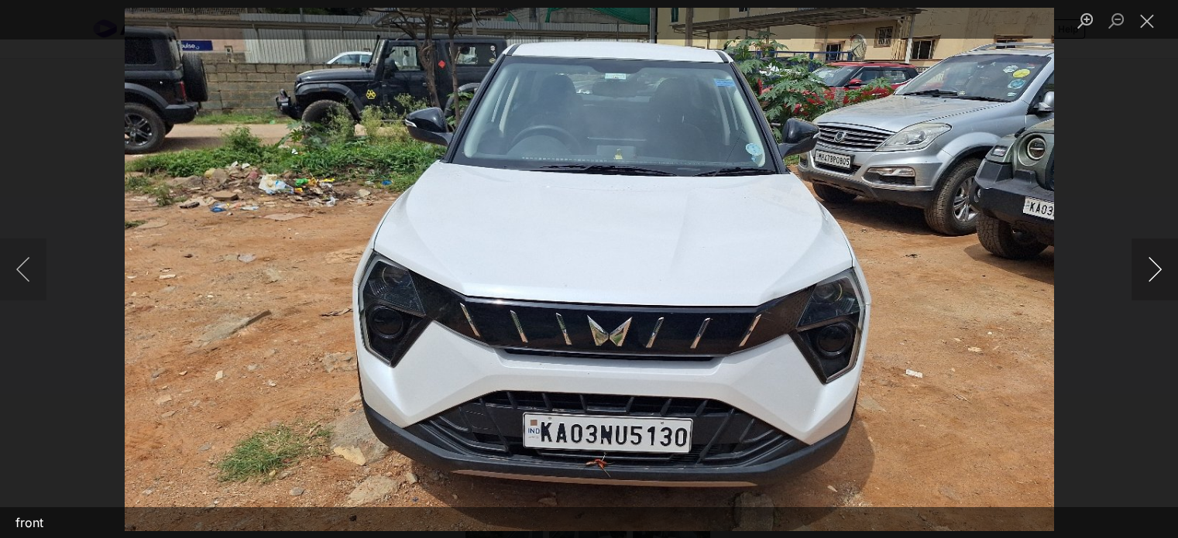
click at [1150, 268] on button "Next image" at bounding box center [1155, 270] width 46 height 62
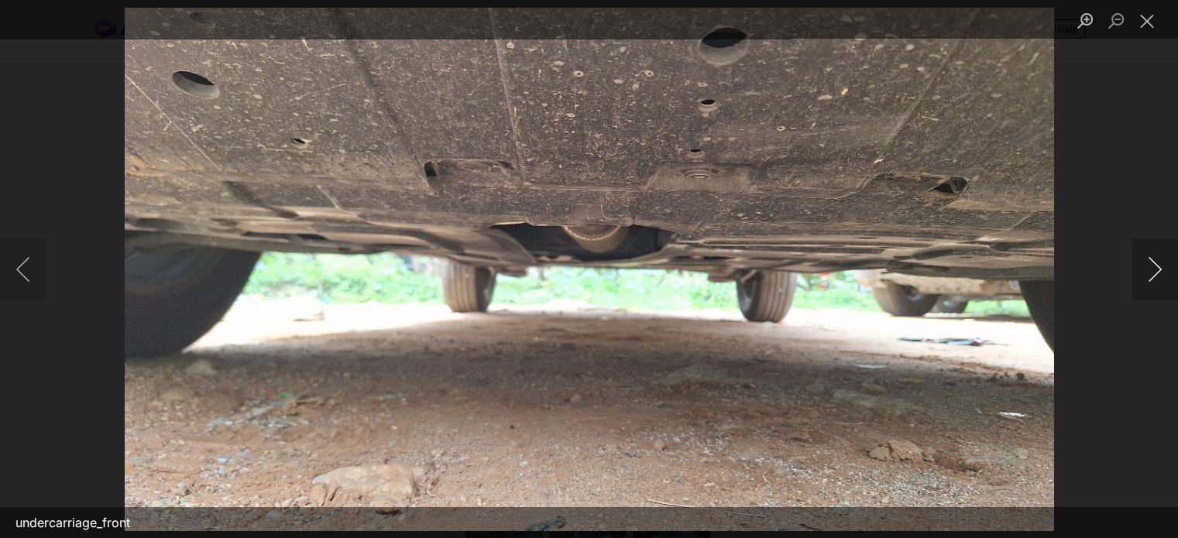
click at [1152, 273] on button "Next image" at bounding box center [1155, 270] width 46 height 62
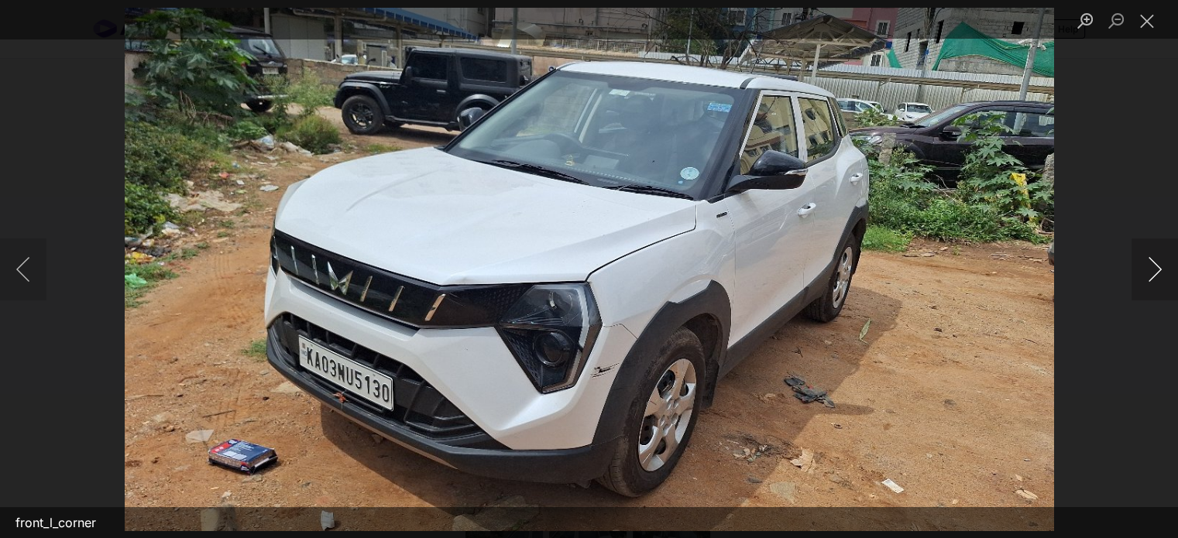
click at [1152, 273] on button "Next image" at bounding box center [1155, 270] width 46 height 62
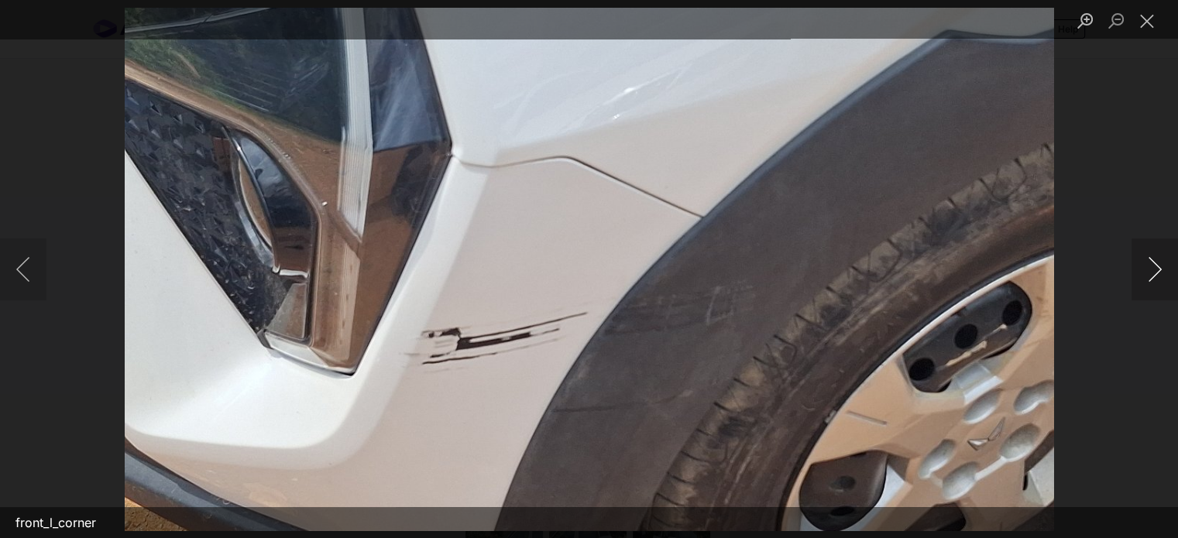
click at [1152, 273] on button "Next image" at bounding box center [1155, 270] width 46 height 62
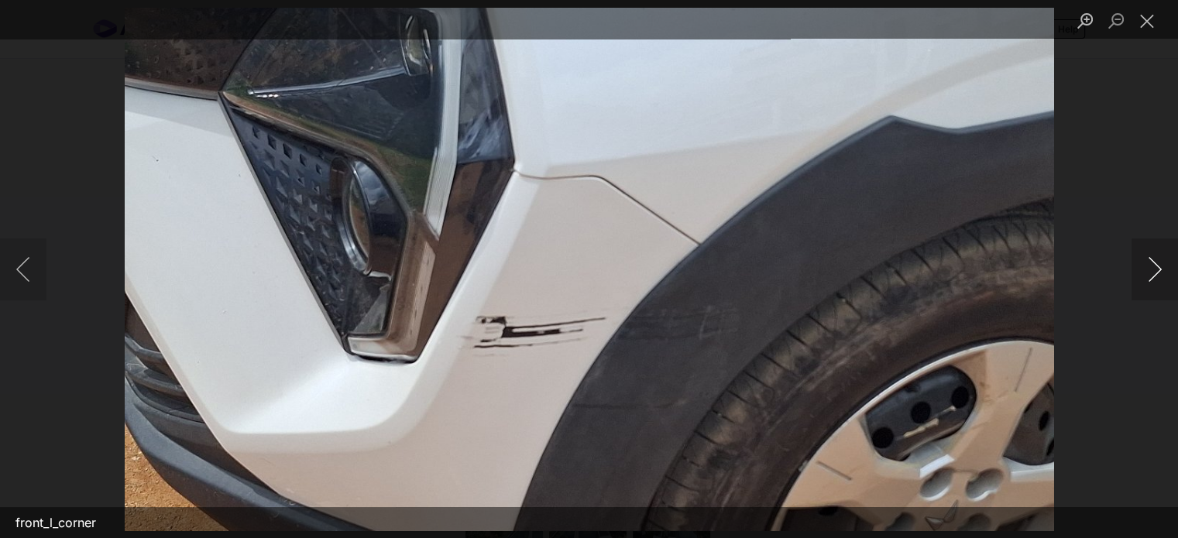
click at [1152, 273] on button "Next image" at bounding box center [1155, 270] width 46 height 62
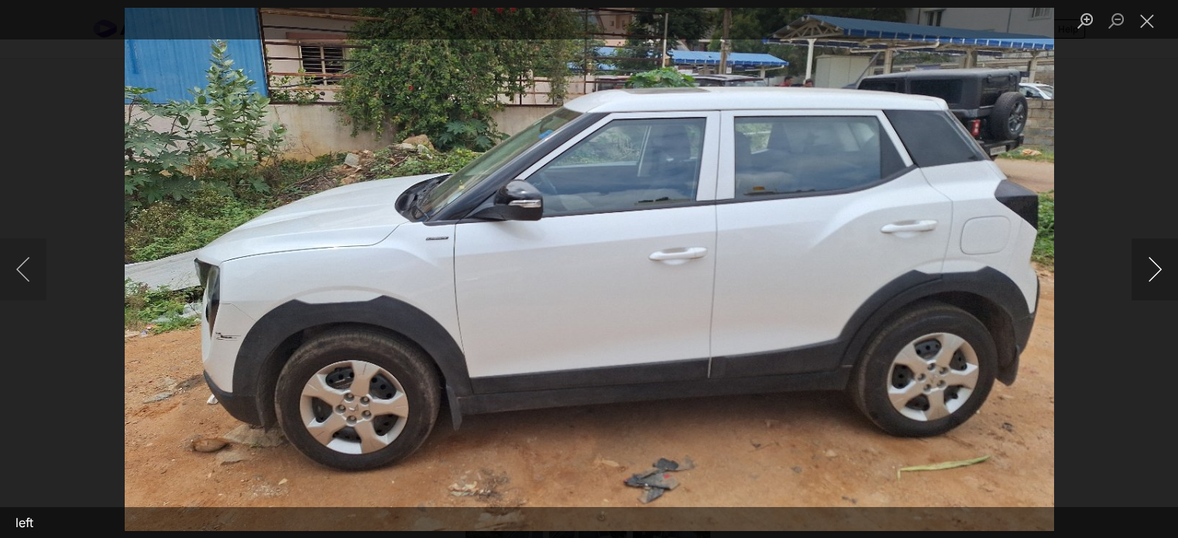
click at [1152, 273] on button "Next image" at bounding box center [1155, 270] width 46 height 62
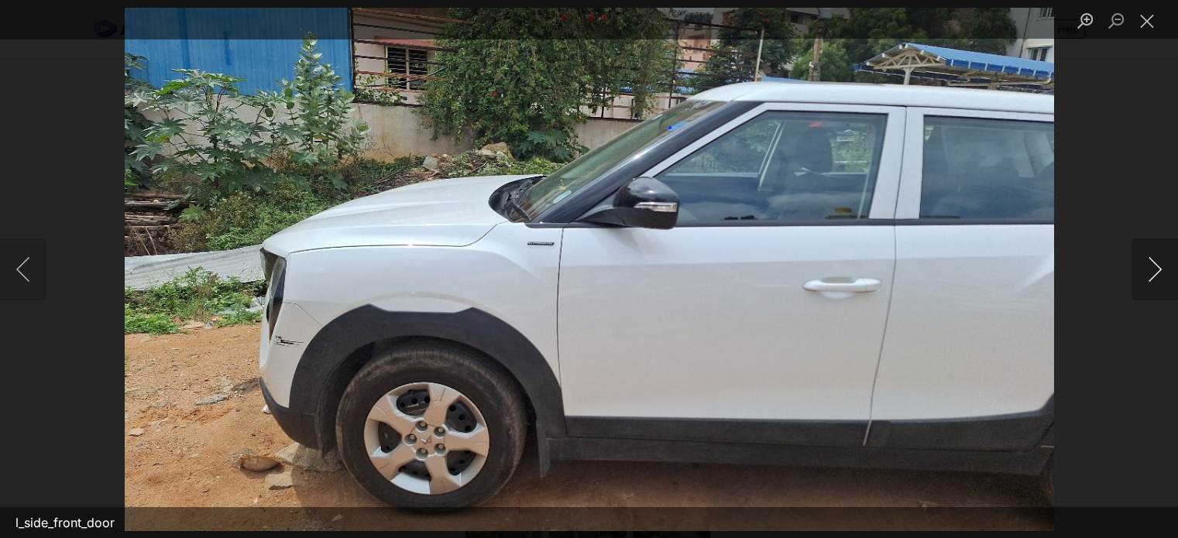
click at [1152, 273] on button "Next image" at bounding box center [1155, 270] width 46 height 62
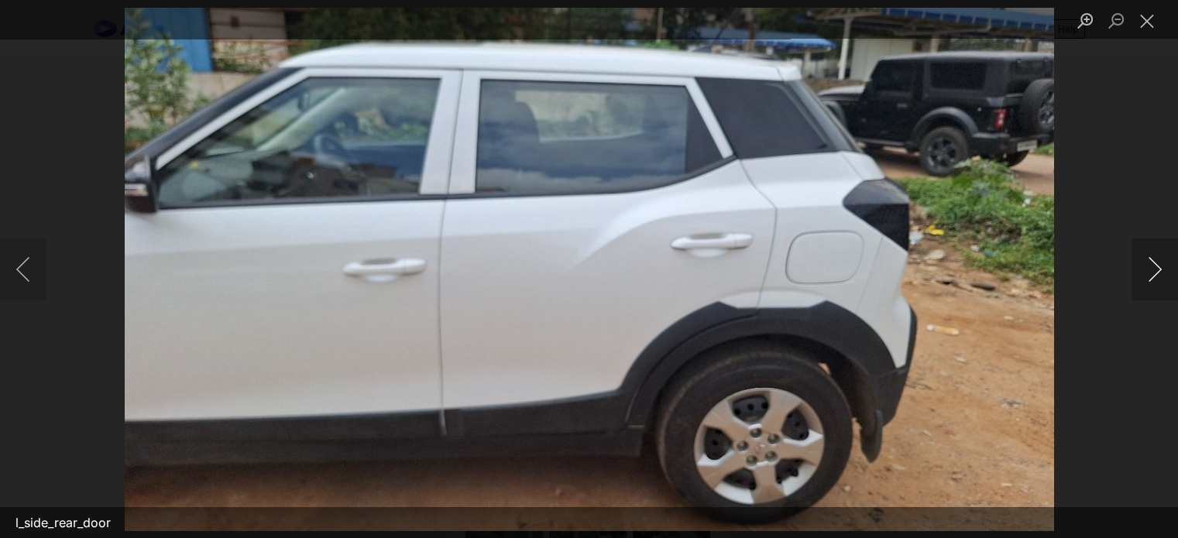
click at [1152, 273] on button "Next image" at bounding box center [1155, 270] width 46 height 62
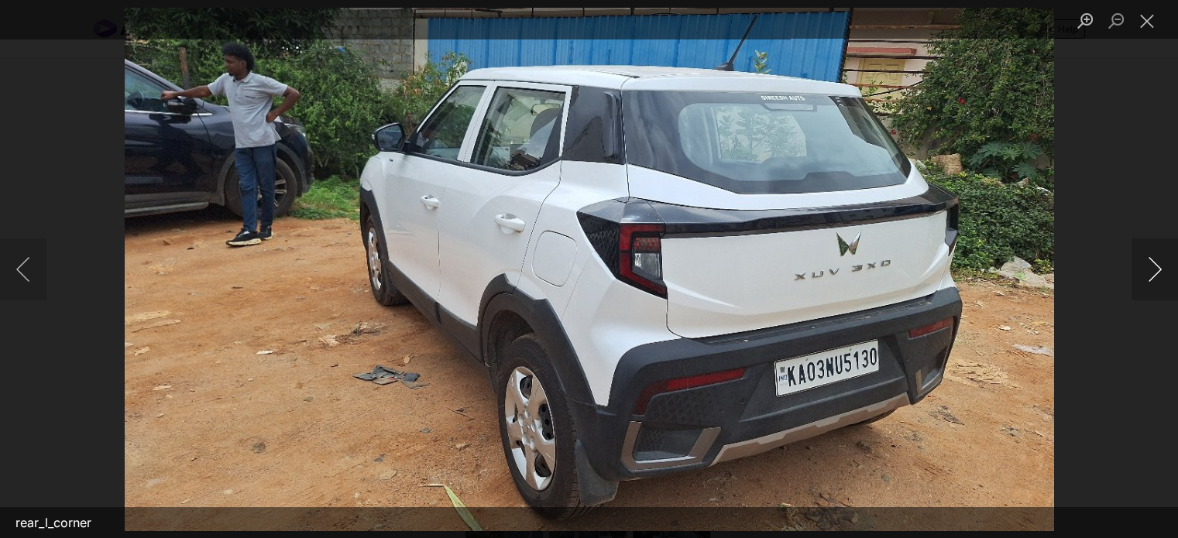
click at [1152, 273] on button "Next image" at bounding box center [1155, 270] width 46 height 62
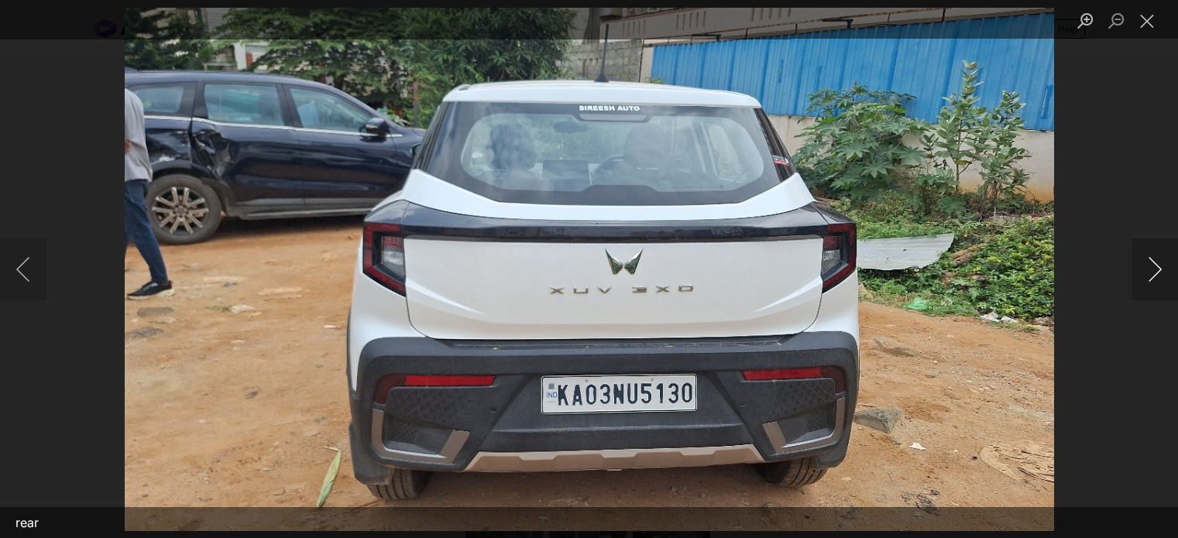
click at [1152, 273] on button "Next image" at bounding box center [1155, 270] width 46 height 62
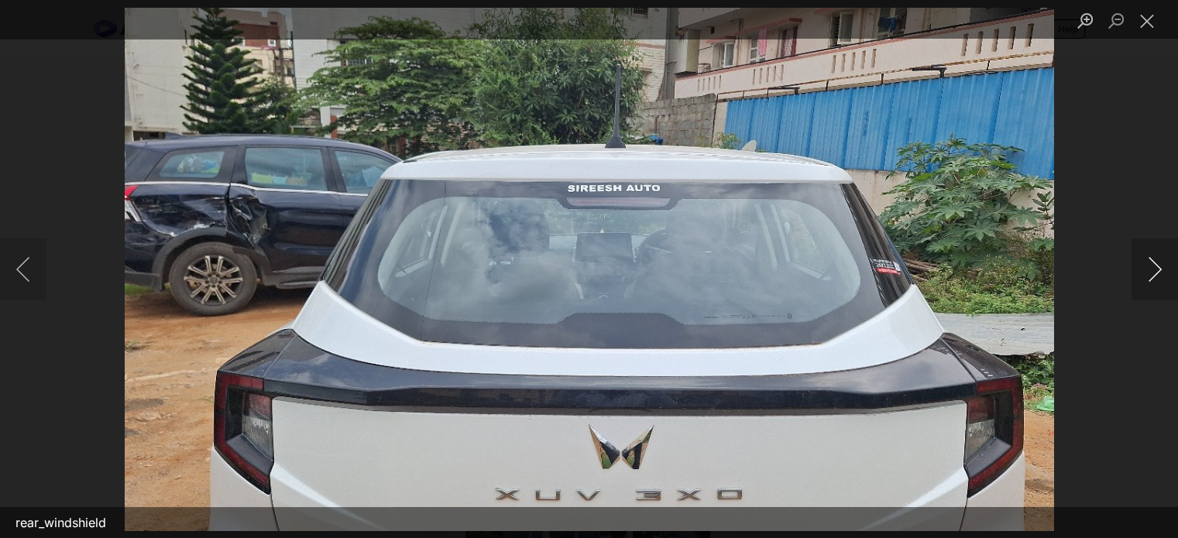
click at [1152, 273] on button "Next image" at bounding box center [1155, 270] width 46 height 62
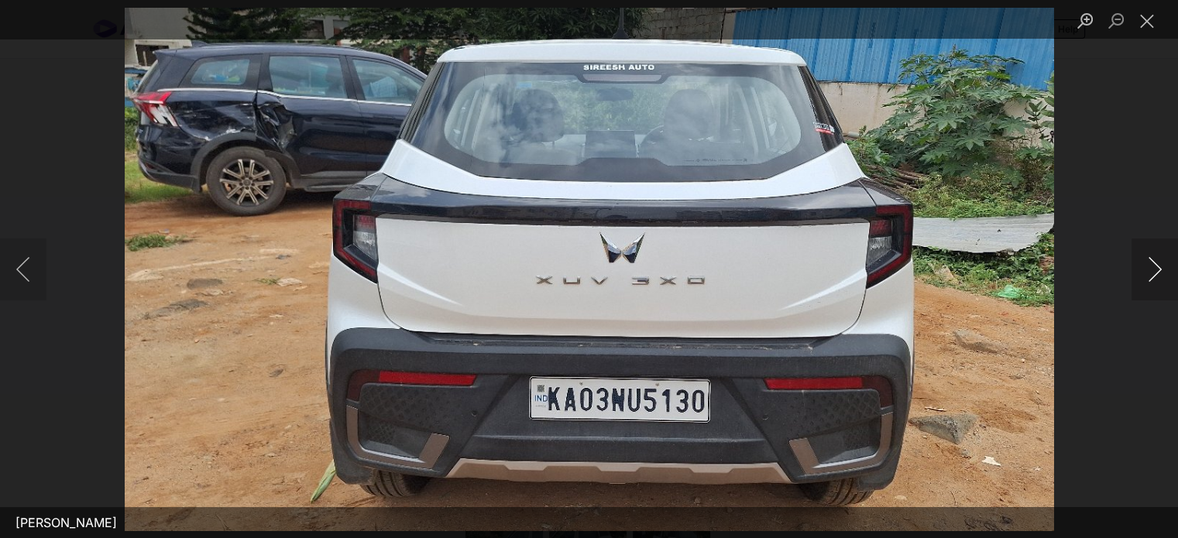
click at [1152, 273] on button "Next image" at bounding box center [1155, 270] width 46 height 62
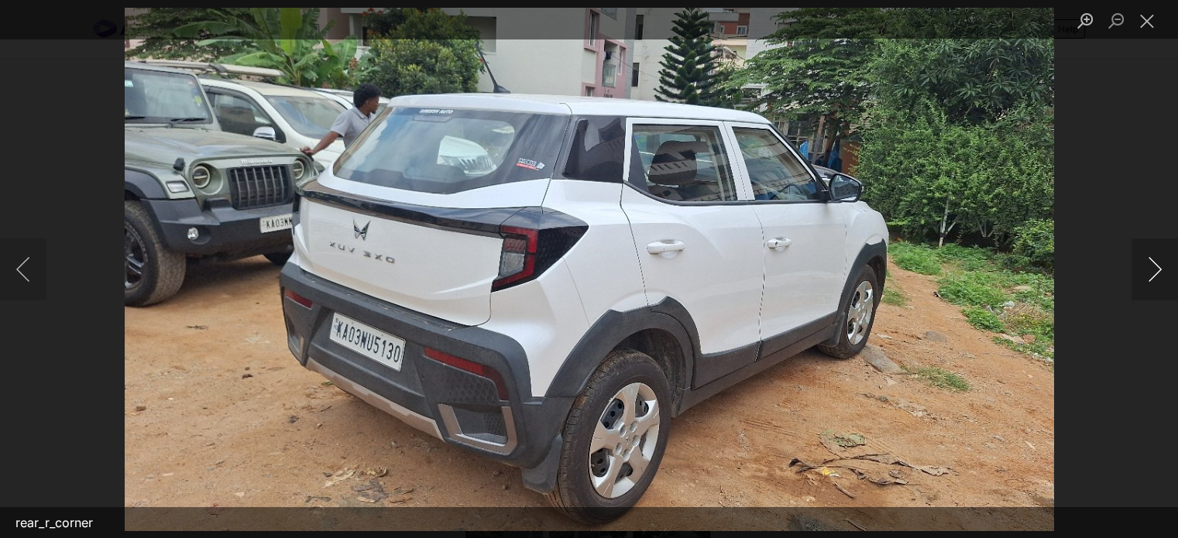
click at [1152, 273] on button "Next image" at bounding box center [1155, 270] width 46 height 62
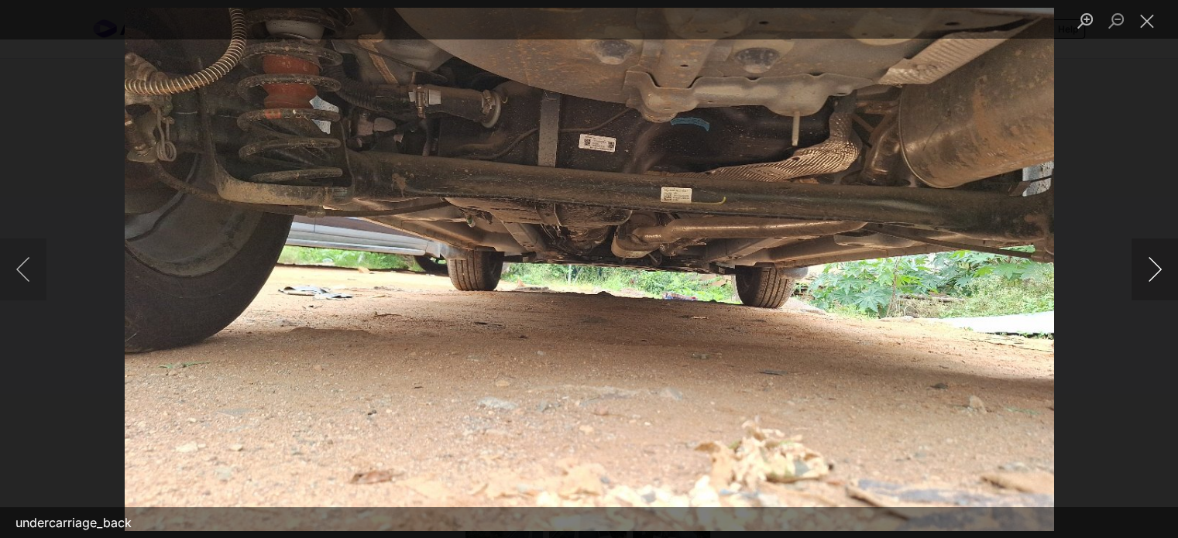
click at [1152, 273] on button "Next image" at bounding box center [1155, 270] width 46 height 62
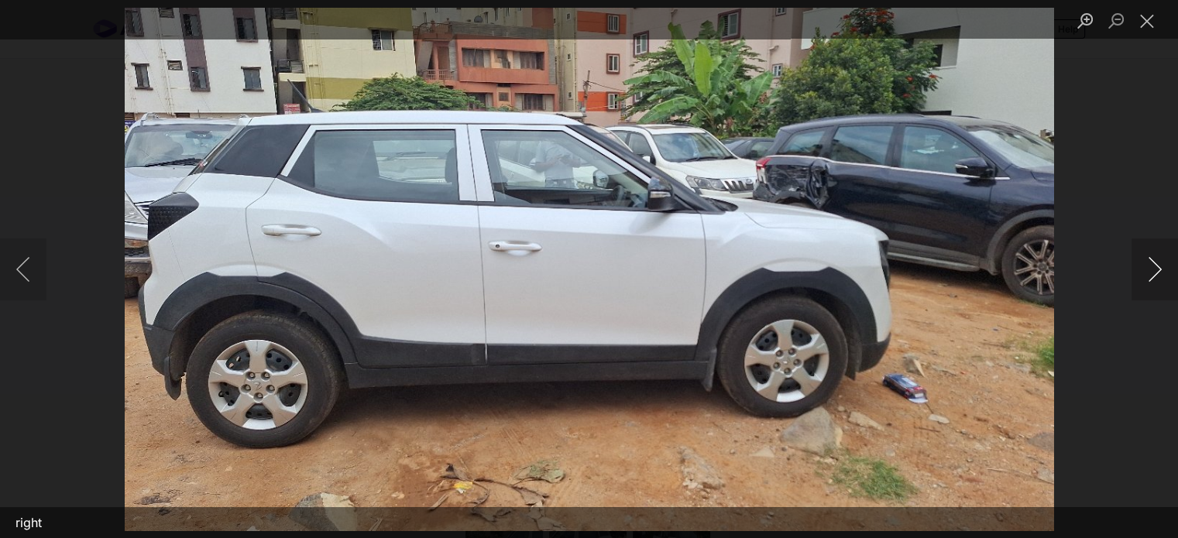
click at [1152, 273] on button "Next image" at bounding box center [1155, 270] width 46 height 62
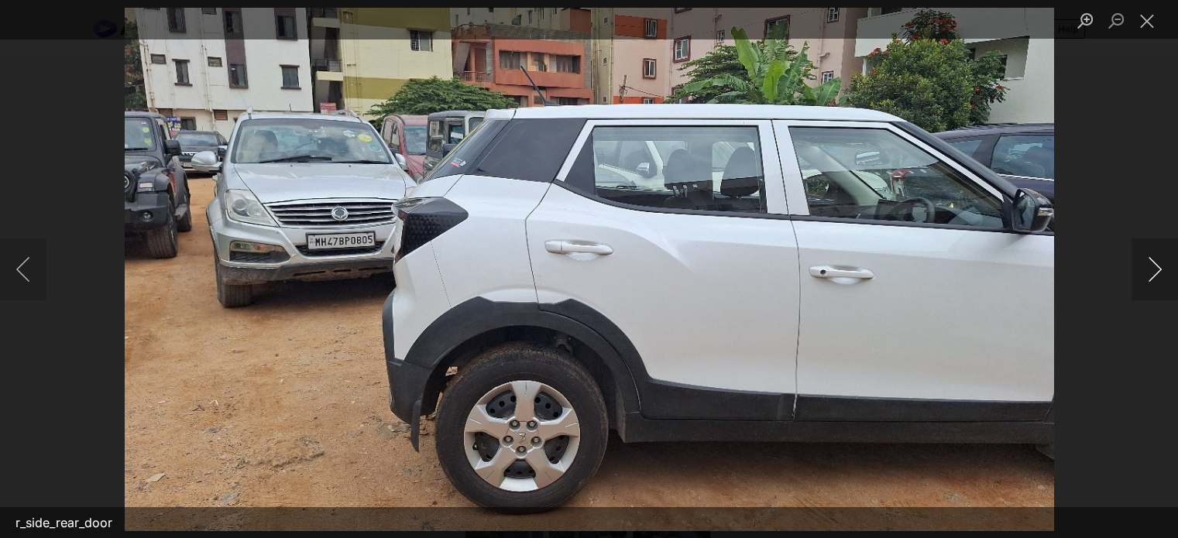
click at [1152, 273] on button "Next image" at bounding box center [1155, 270] width 46 height 62
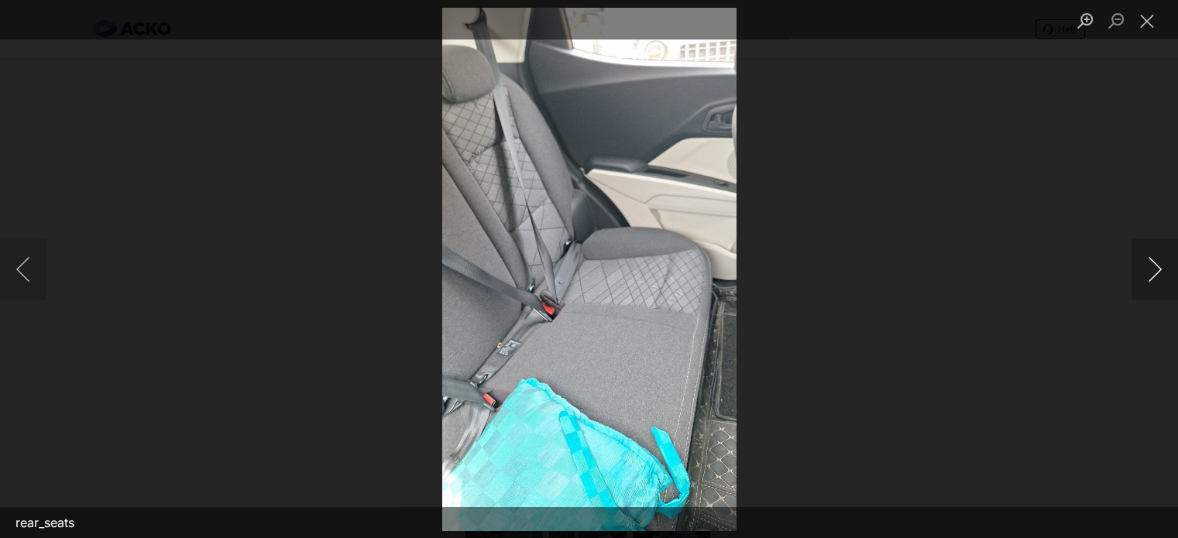
click at [1152, 273] on button "Next image" at bounding box center [1155, 270] width 46 height 62
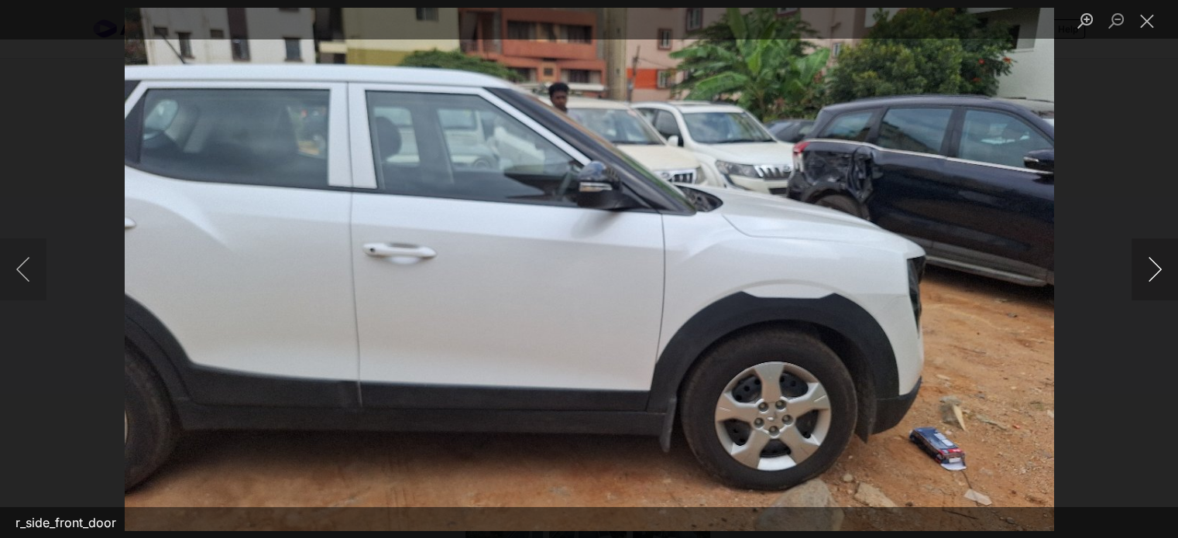
click at [1152, 273] on button "Next image" at bounding box center [1155, 270] width 46 height 62
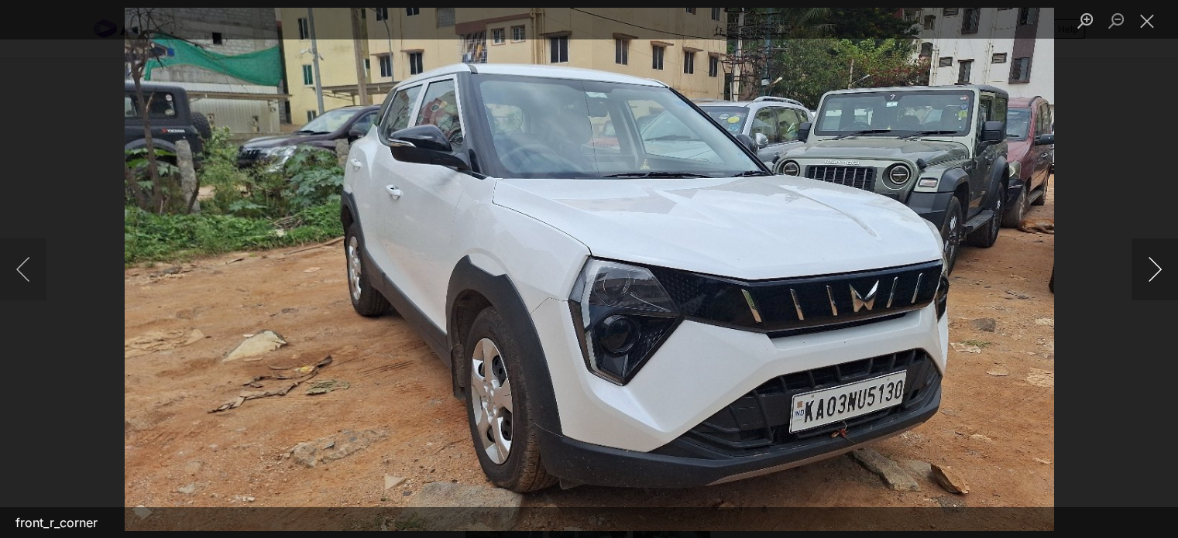
click at [1152, 273] on button "Next image" at bounding box center [1155, 270] width 46 height 62
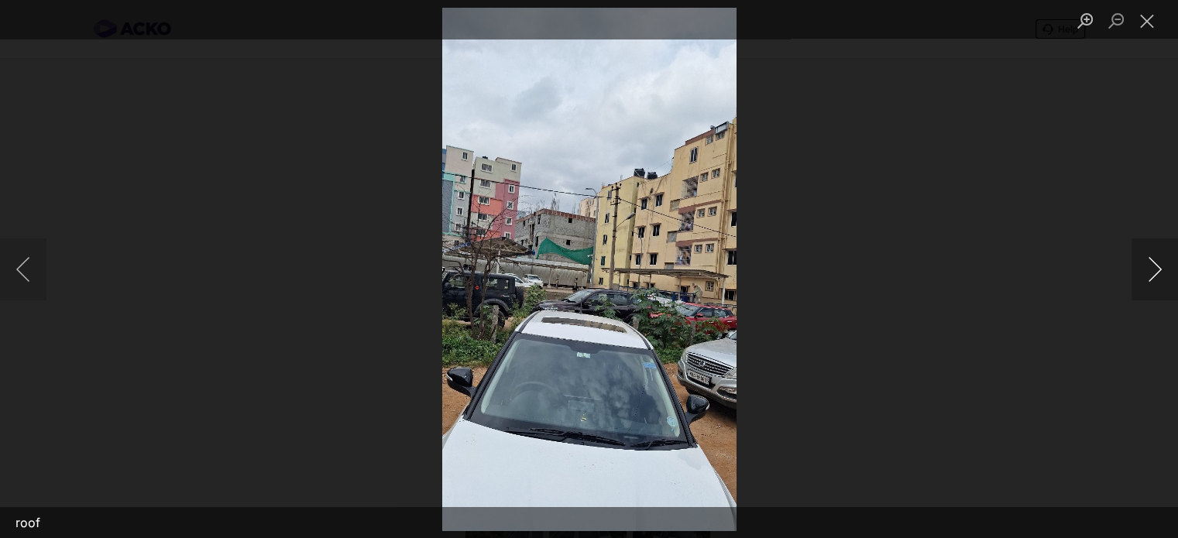
click at [1152, 273] on button "Next image" at bounding box center [1155, 270] width 46 height 62
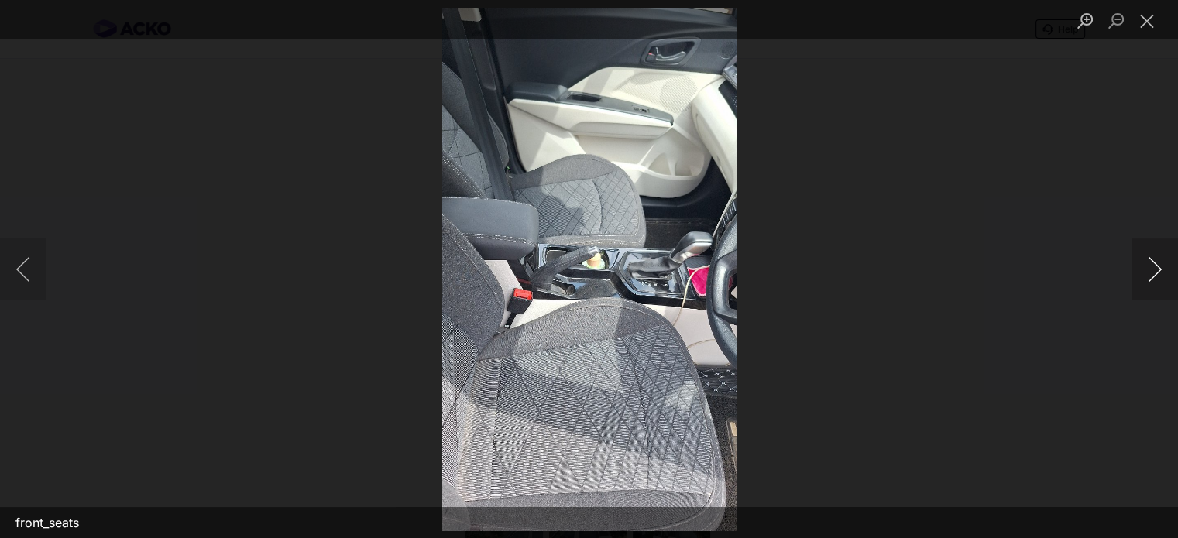
click at [1152, 273] on button "Next image" at bounding box center [1155, 270] width 46 height 62
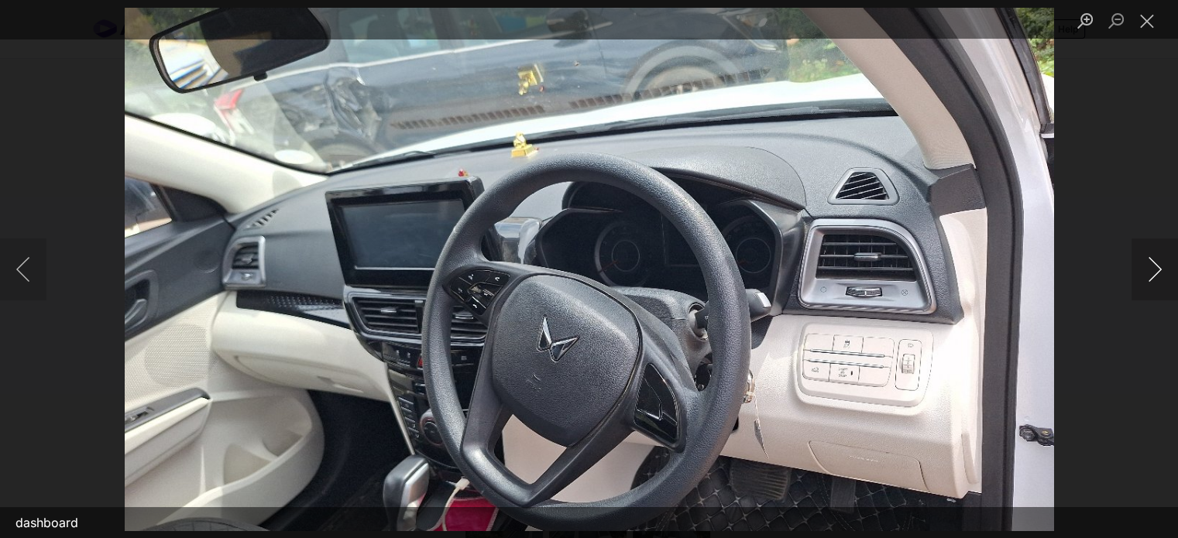
click at [1152, 273] on button "Next image" at bounding box center [1155, 270] width 46 height 62
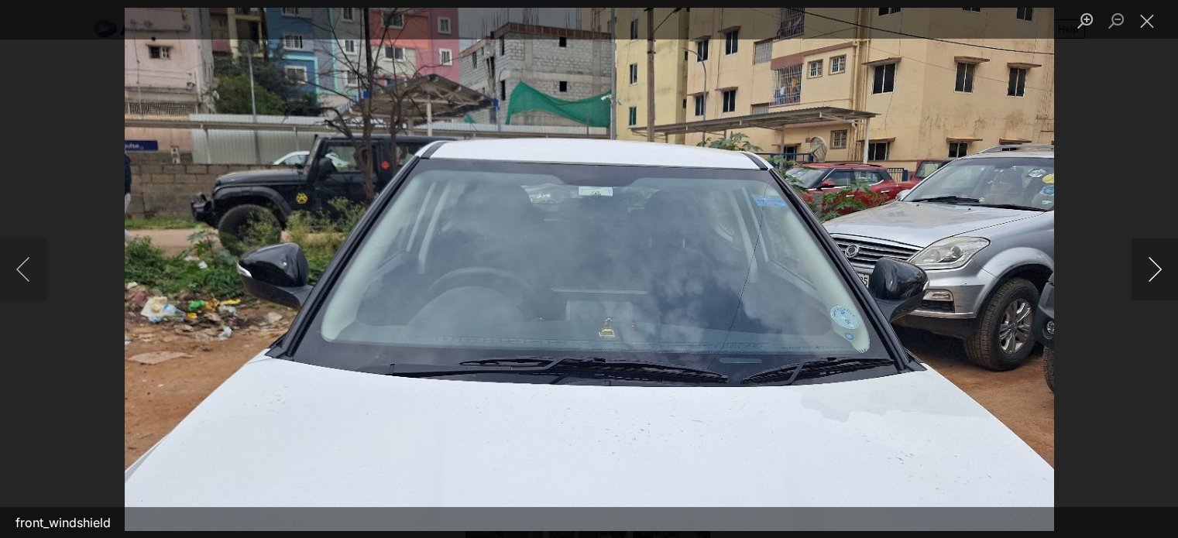
click at [1152, 273] on button "Next image" at bounding box center [1155, 270] width 46 height 62
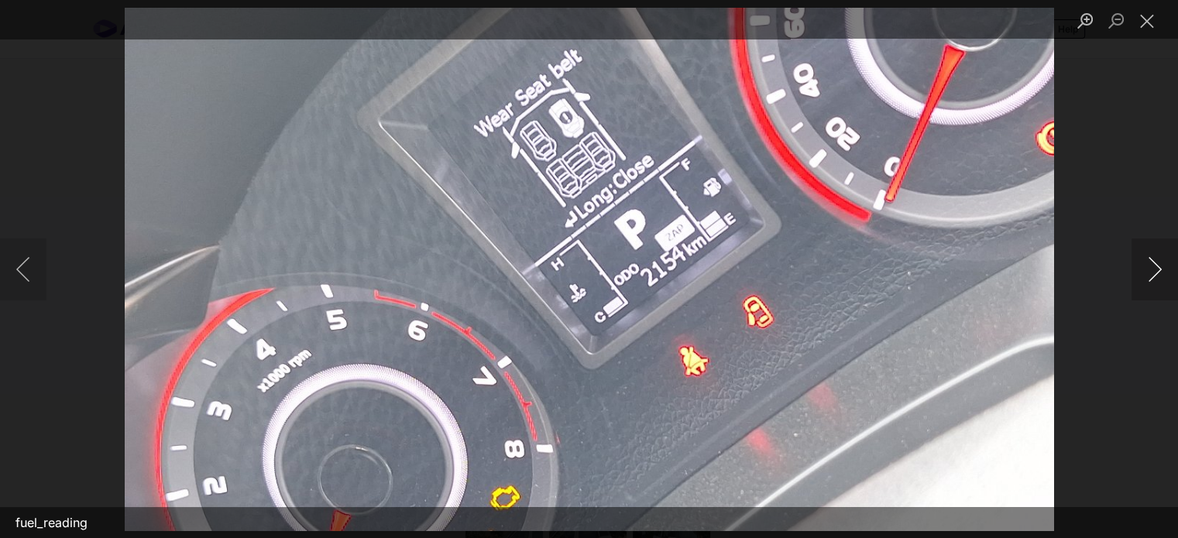
click at [1152, 273] on button "Next image" at bounding box center [1155, 270] width 46 height 62
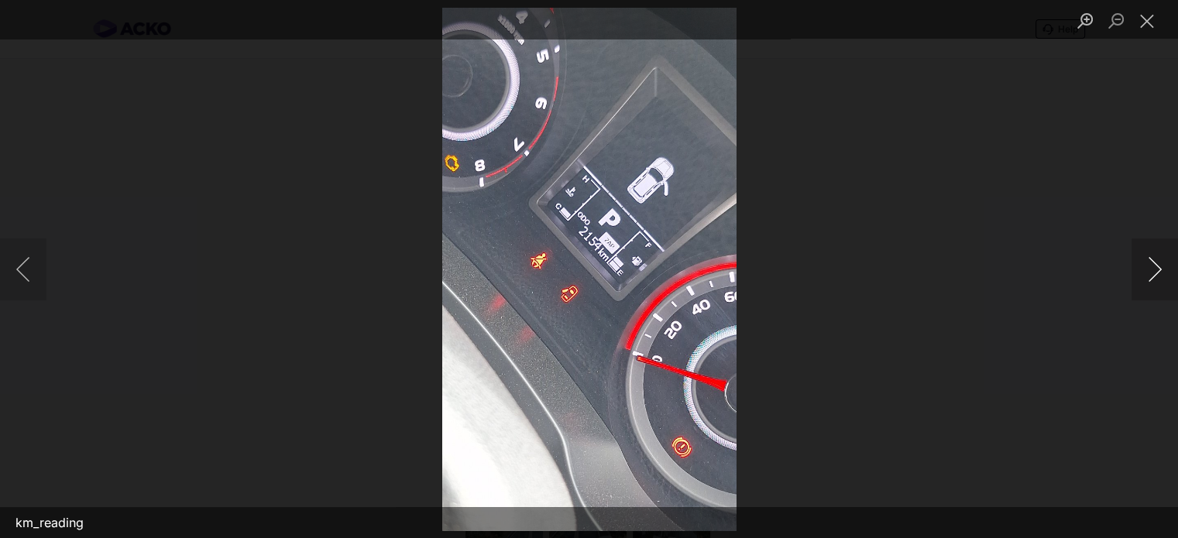
click at [1152, 273] on button "Next image" at bounding box center [1155, 270] width 46 height 62
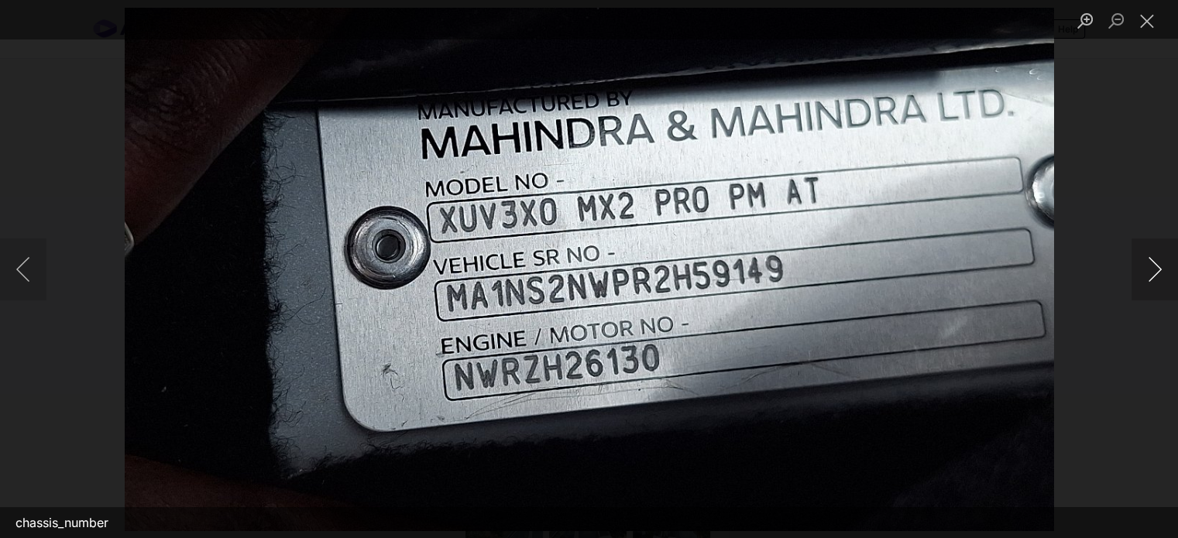
click at [1152, 273] on button "Next image" at bounding box center [1155, 270] width 46 height 62
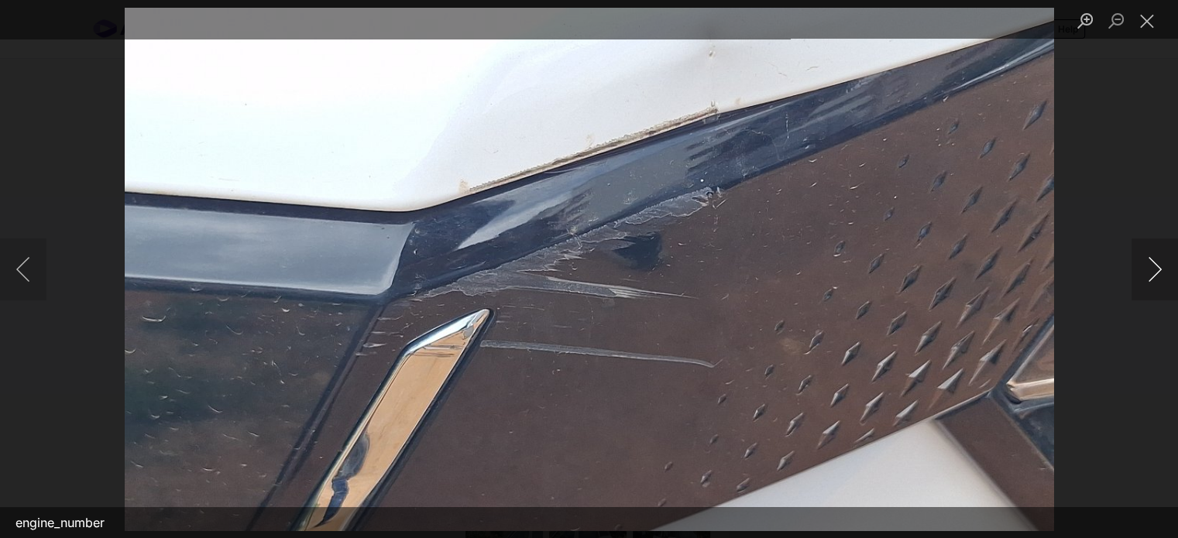
click at [1159, 264] on button "Next image" at bounding box center [1155, 270] width 46 height 62
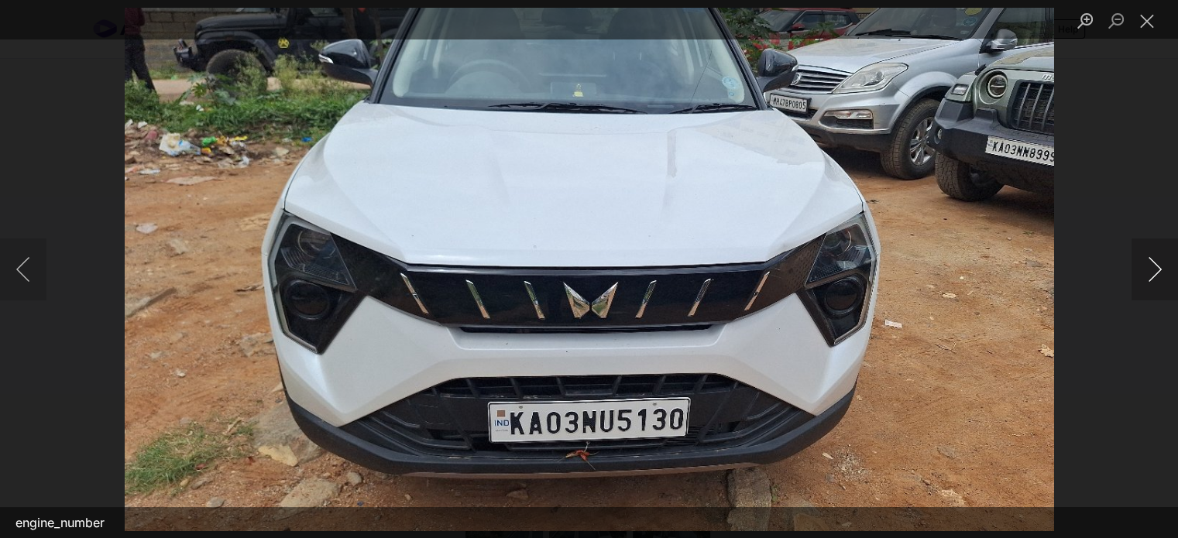
click at [1160, 265] on button "Next image" at bounding box center [1155, 270] width 46 height 62
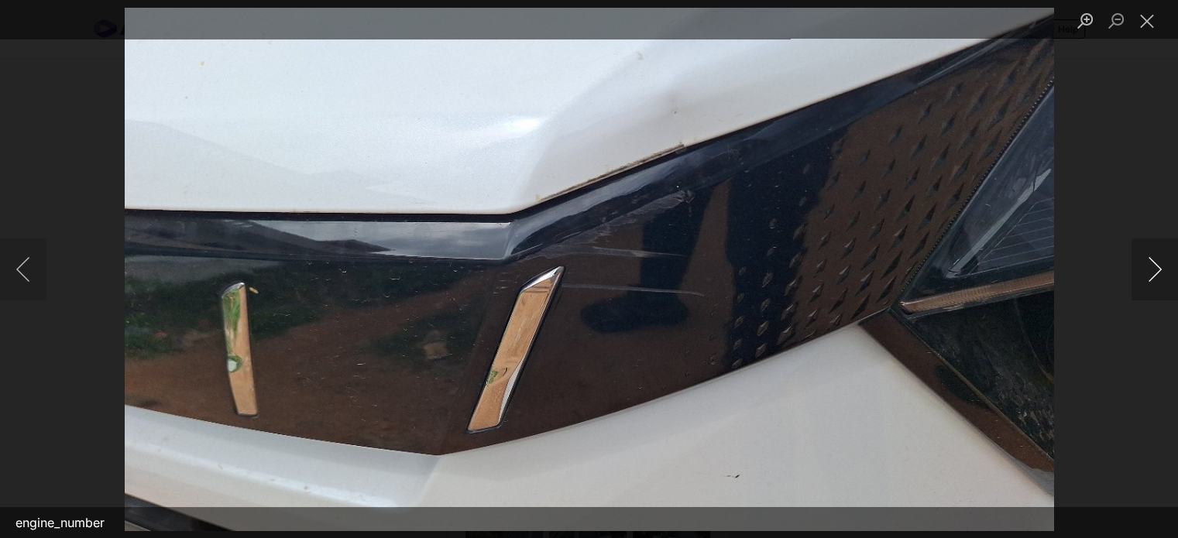
click at [1149, 266] on button "Next image" at bounding box center [1155, 270] width 46 height 62
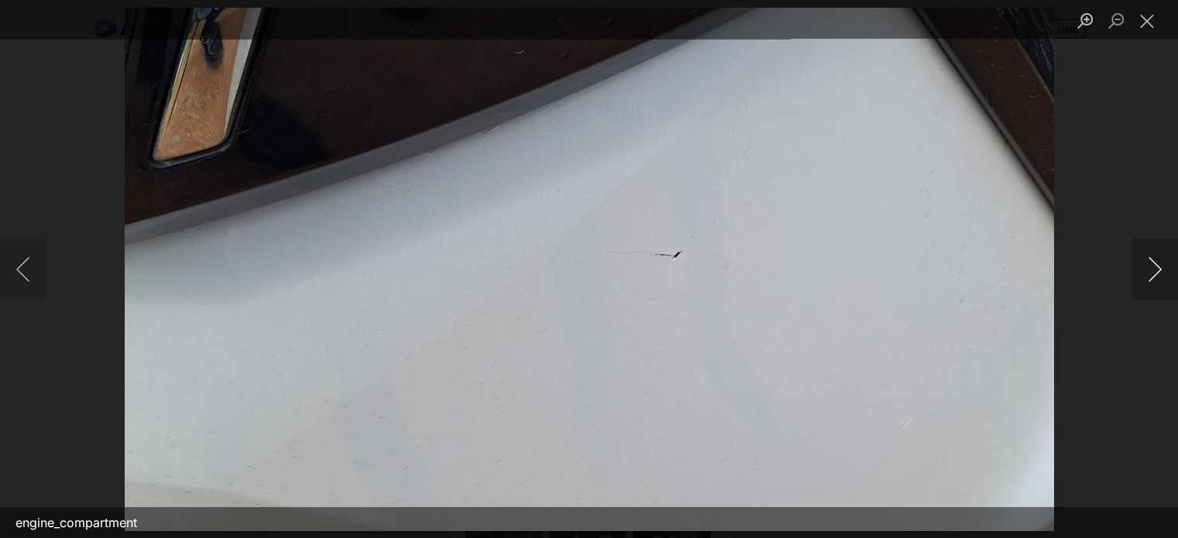
click at [1159, 276] on button "Next image" at bounding box center [1155, 270] width 46 height 62
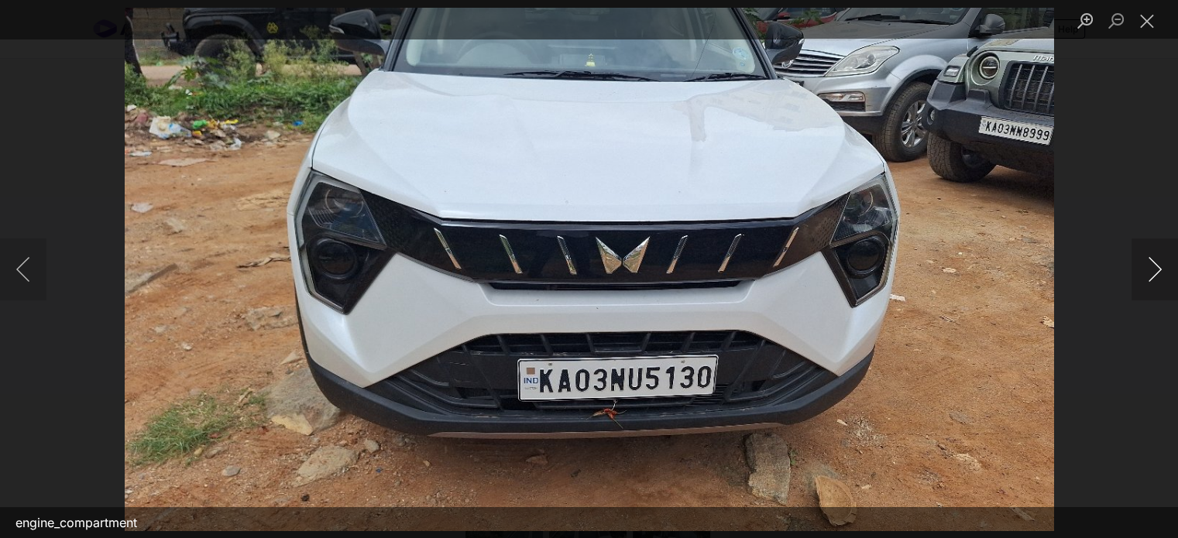
click at [1159, 276] on button "Next image" at bounding box center [1155, 270] width 46 height 62
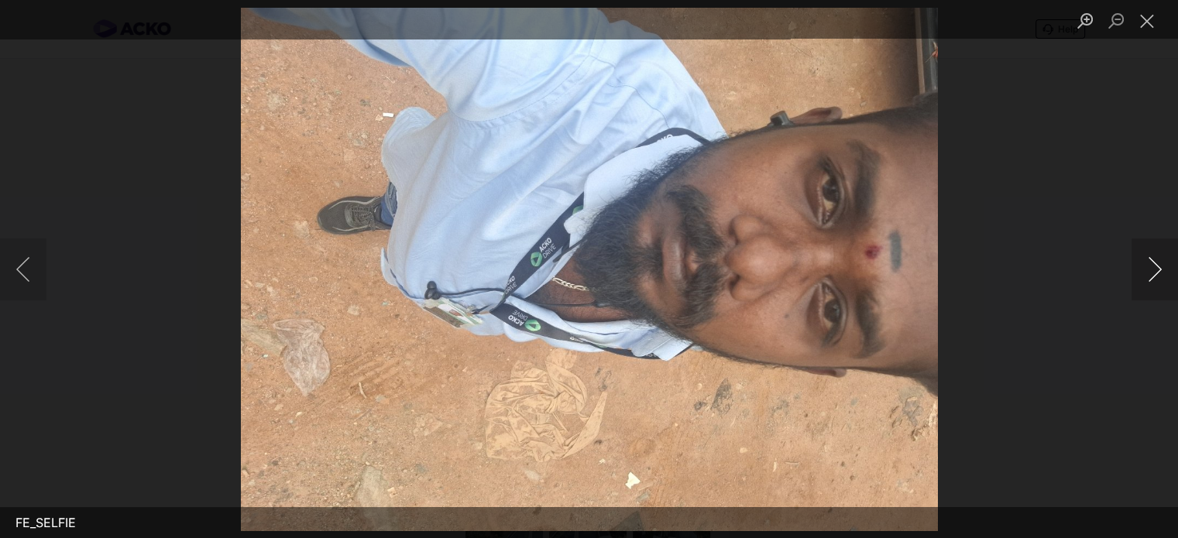
click at [1159, 276] on button "Next image" at bounding box center [1155, 270] width 46 height 62
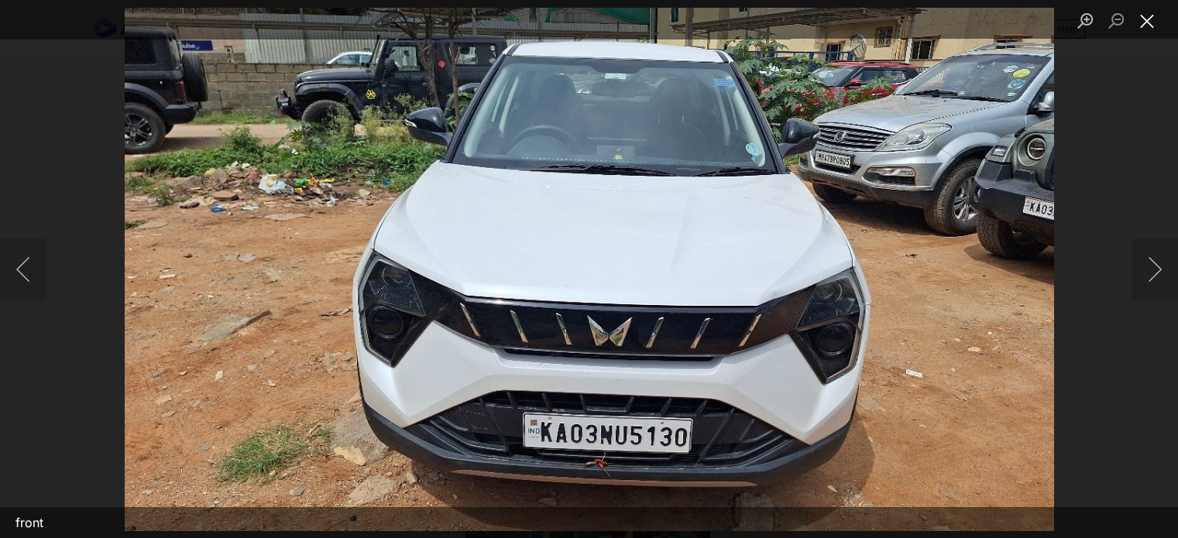
click at [1150, 23] on button "Close lightbox" at bounding box center [1147, 20] width 31 height 27
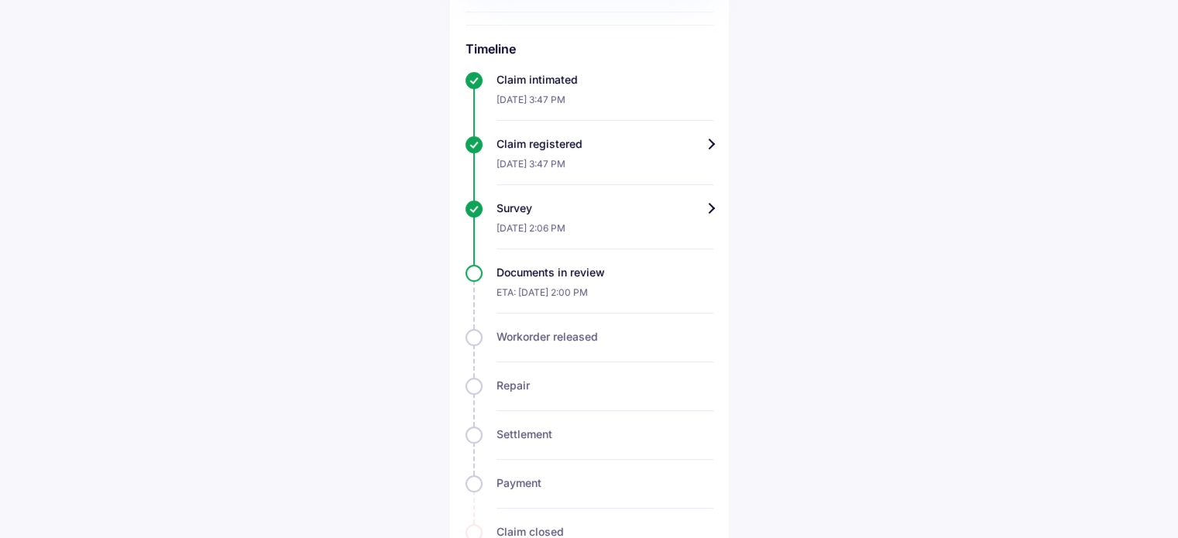
scroll to position [464, 0]
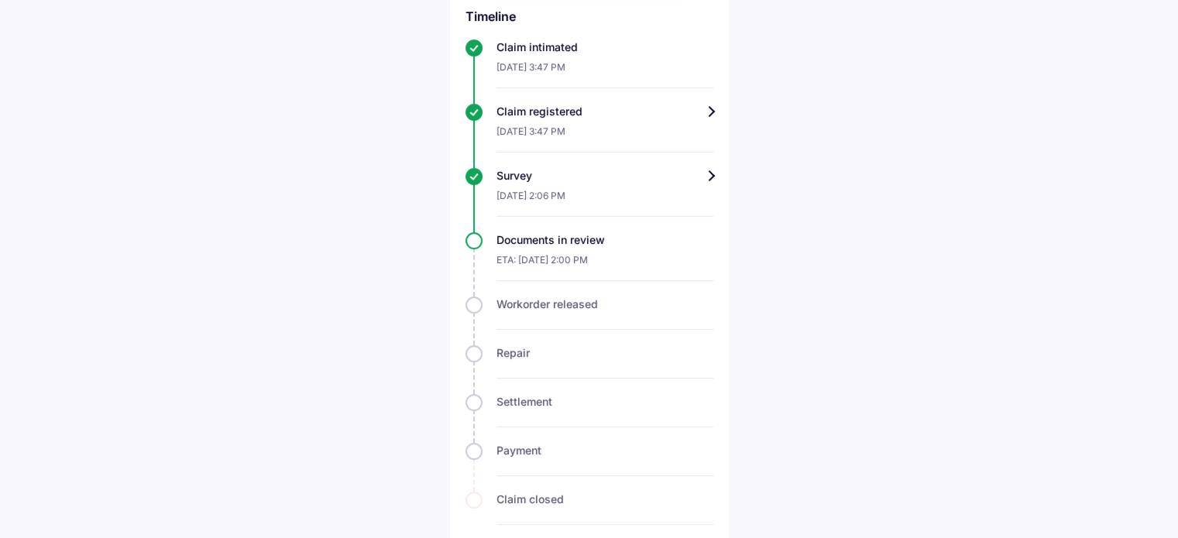
click at [575, 492] on div "Claim closed" at bounding box center [604, 499] width 217 height 15
